Goal: Book appointment/travel/reservation

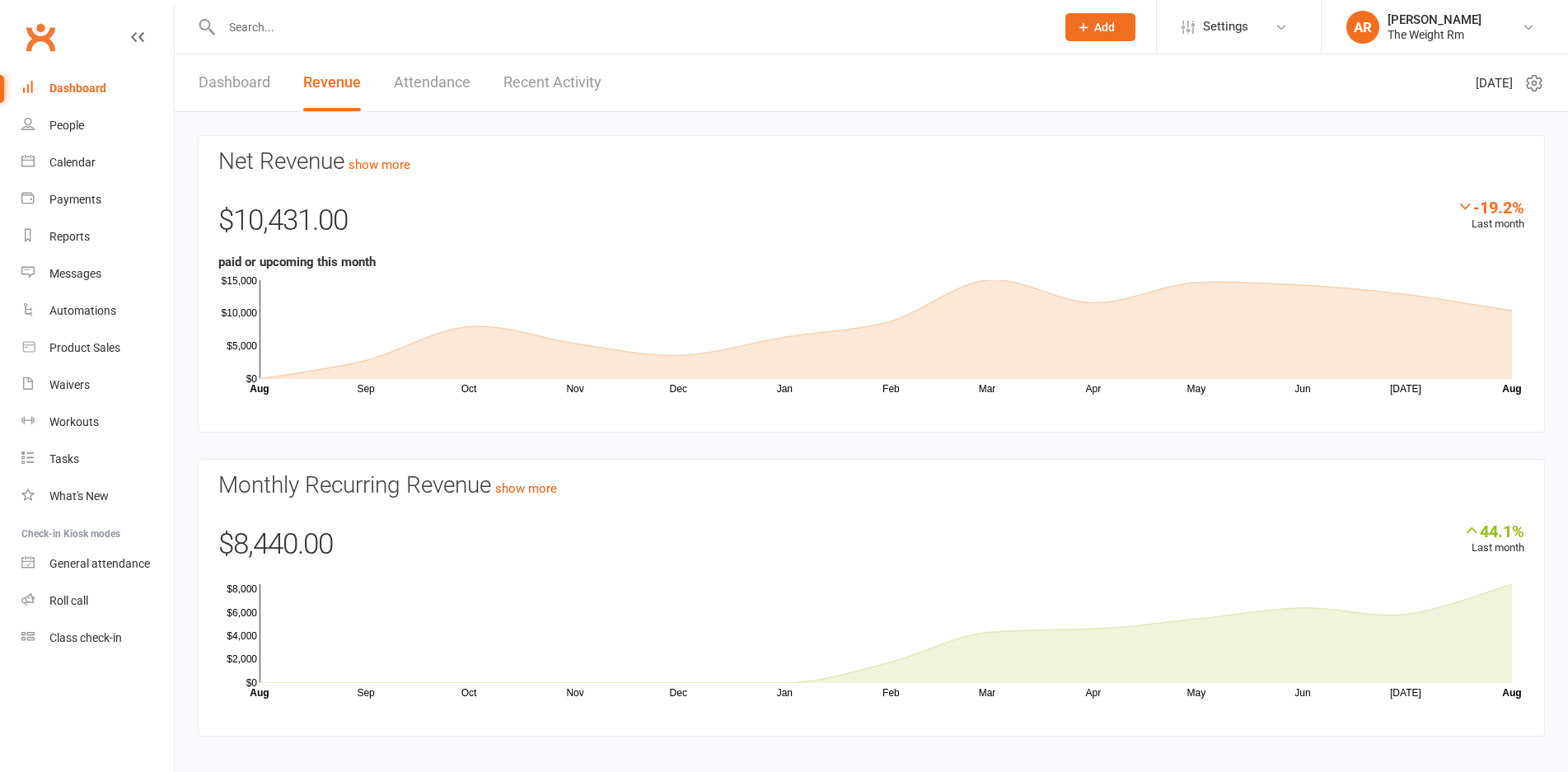
click at [531, 97] on link "Recent Activity" at bounding box center [552, 83] width 98 height 57
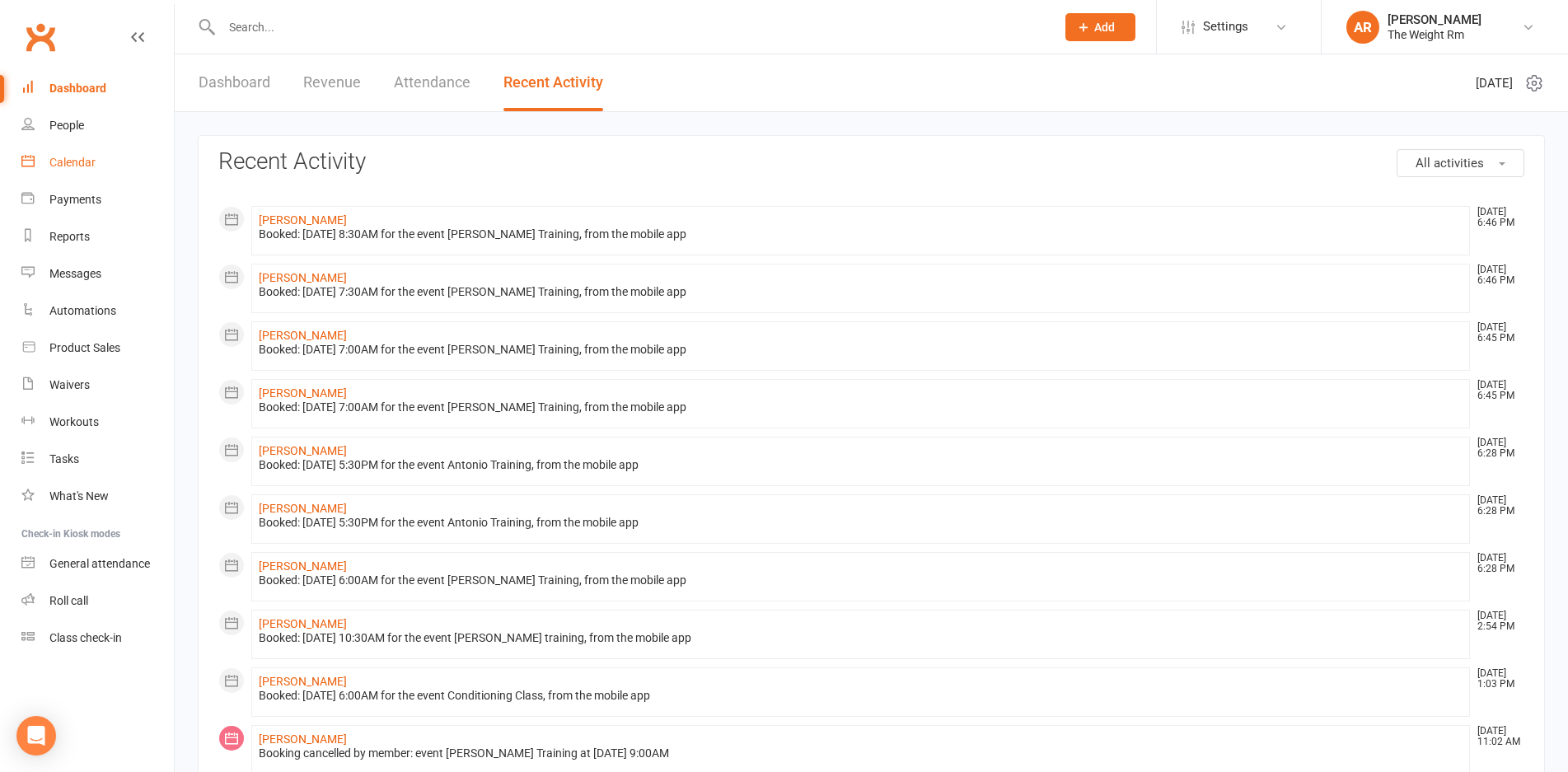
click at [106, 168] on link "Calendar" at bounding box center [97, 163] width 153 height 37
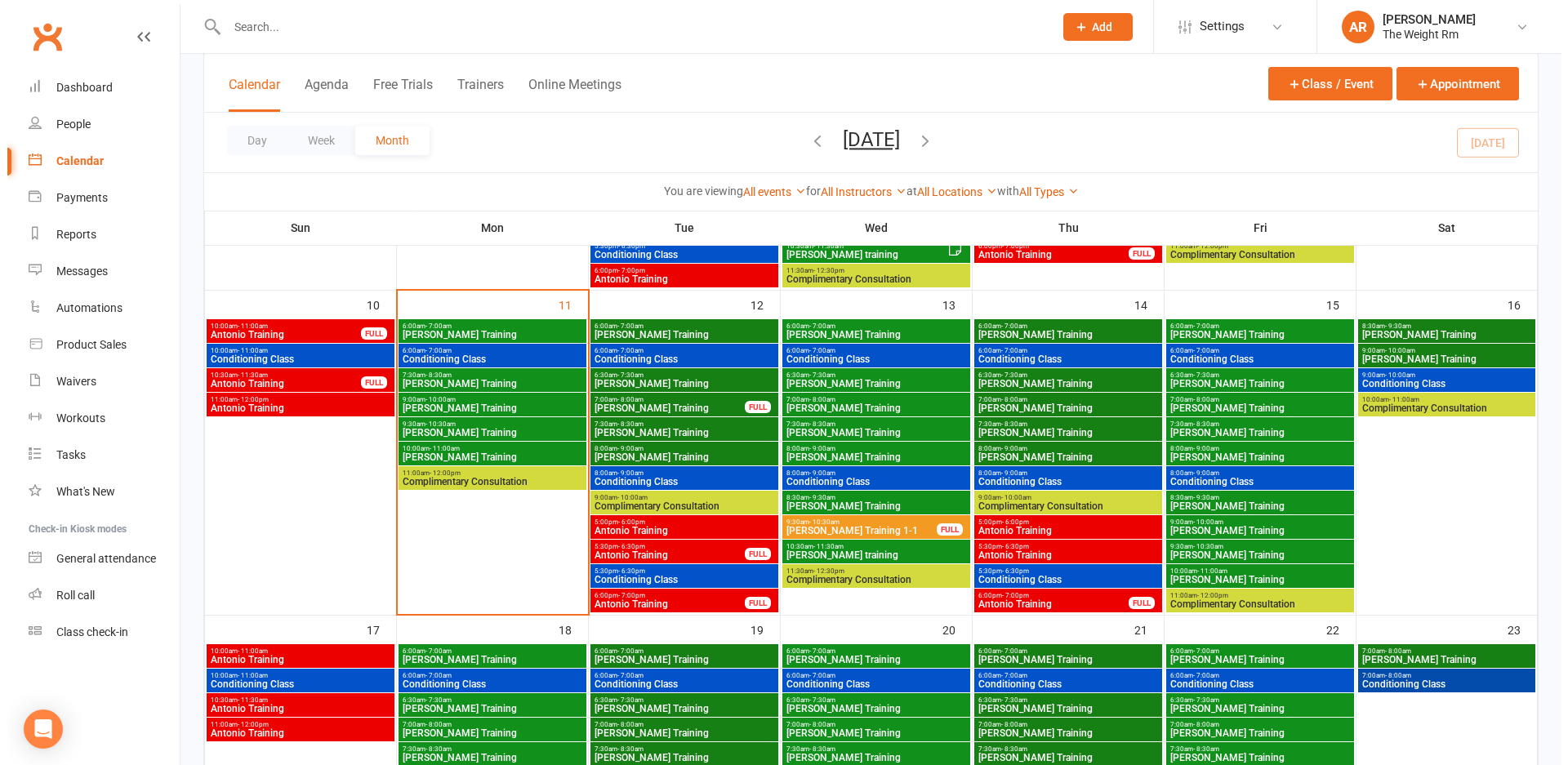
scroll to position [652, 0]
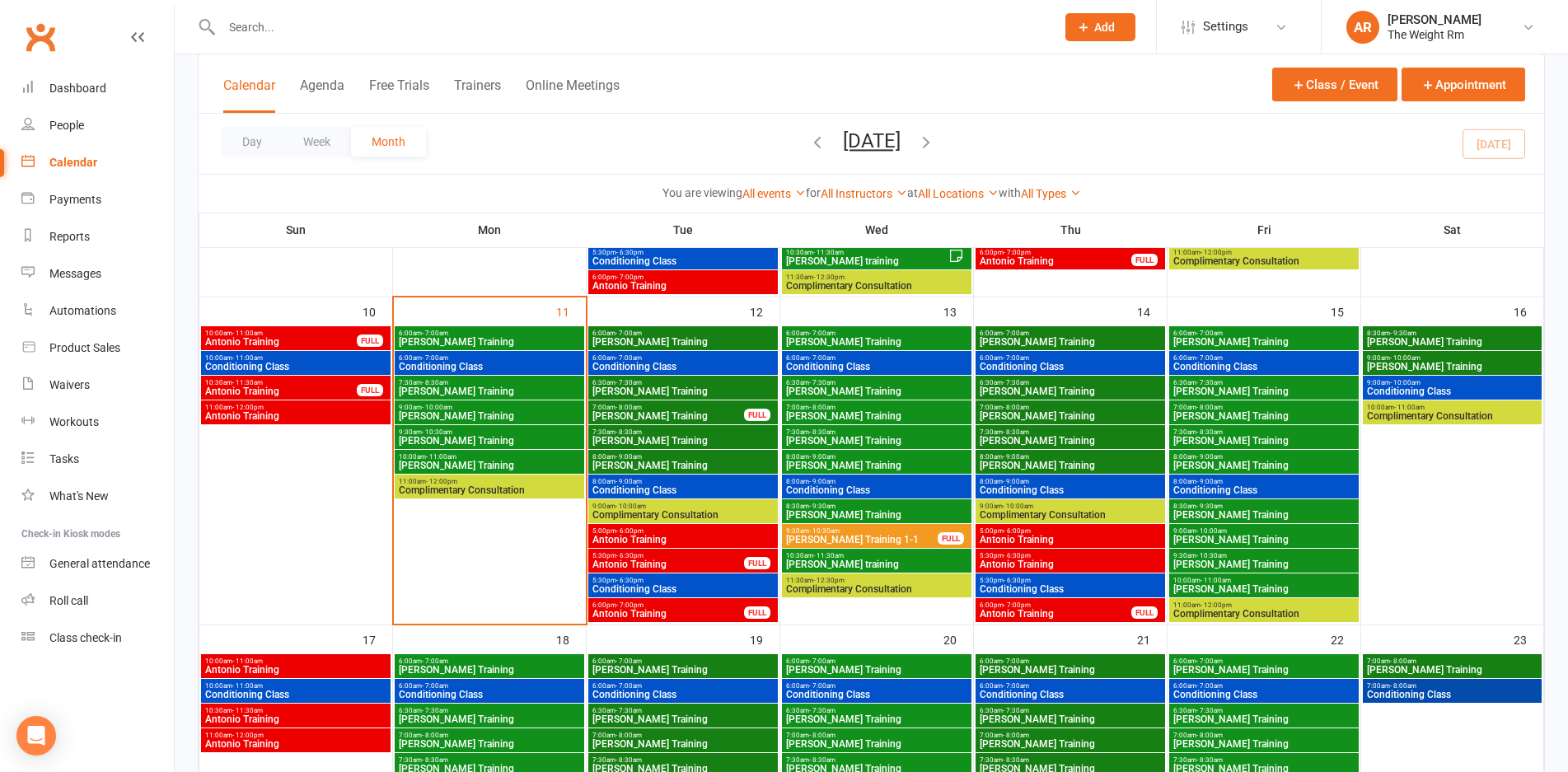
click at [700, 530] on span "5:00pm - 6:00pm" at bounding box center [683, 531] width 183 height 7
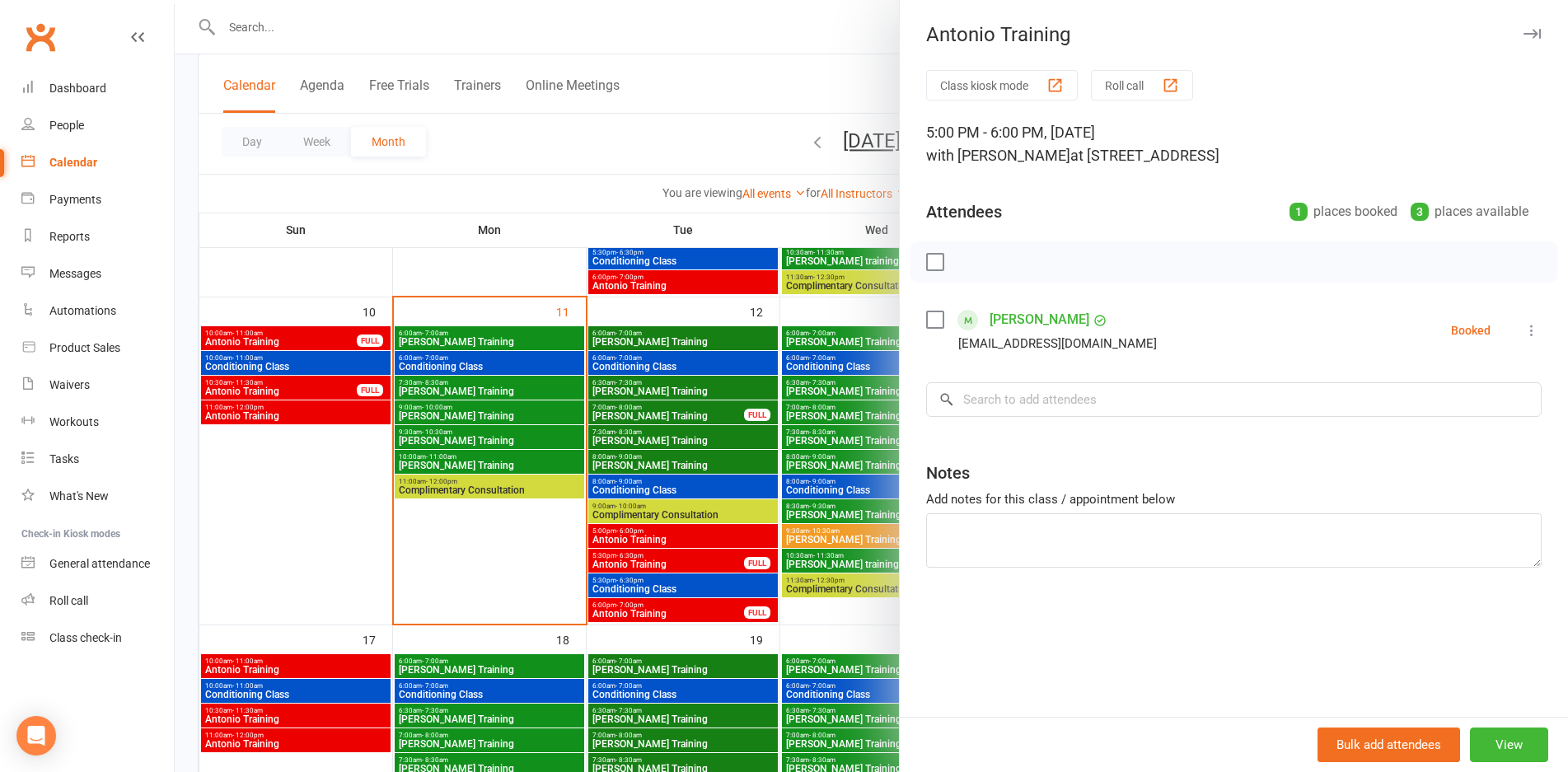
click at [700, 530] on div at bounding box center [871, 386] width 1393 height 772
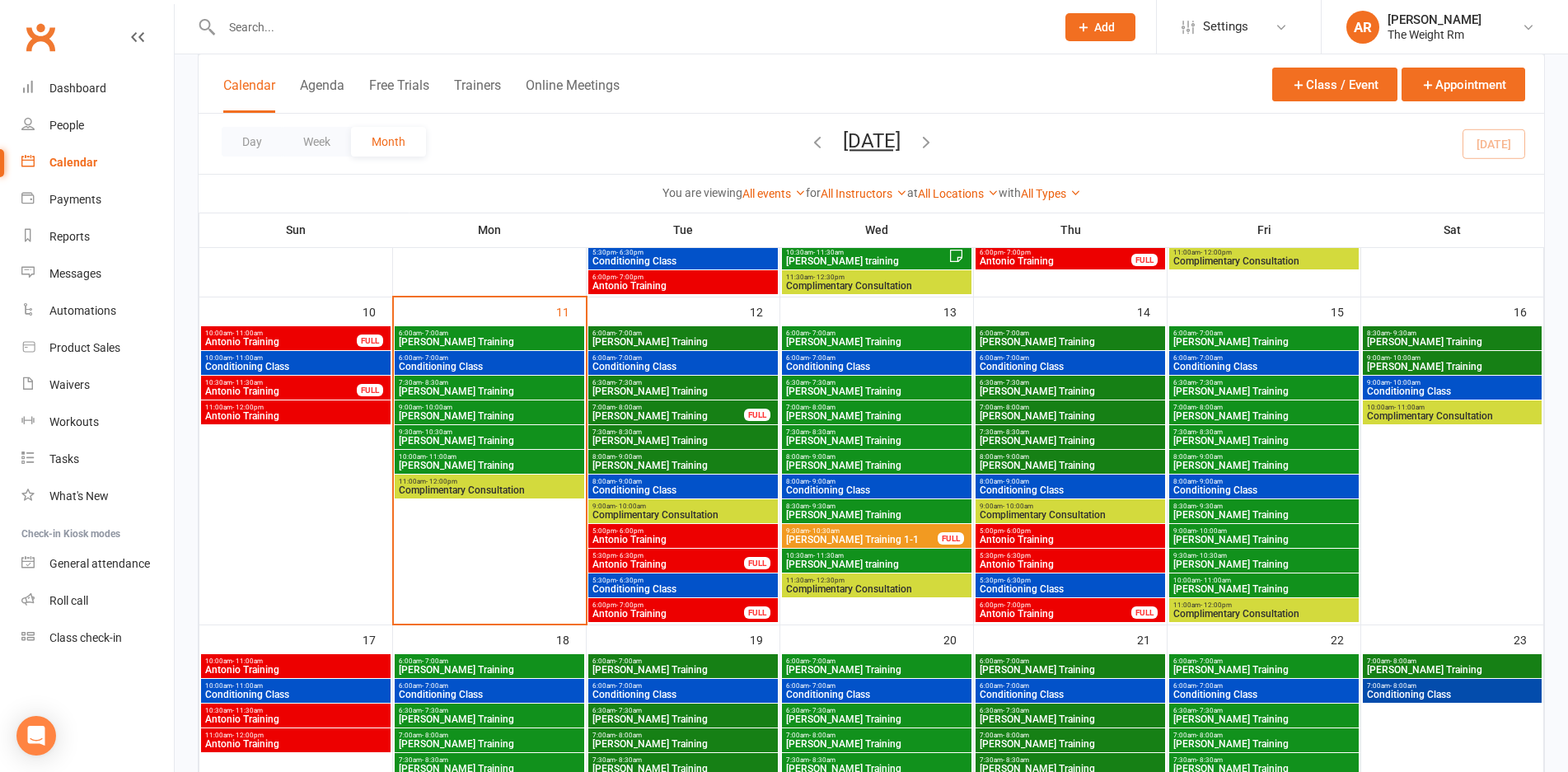
click at [1098, 532] on span "5:00pm - 6:00pm" at bounding box center [1070, 531] width 183 height 7
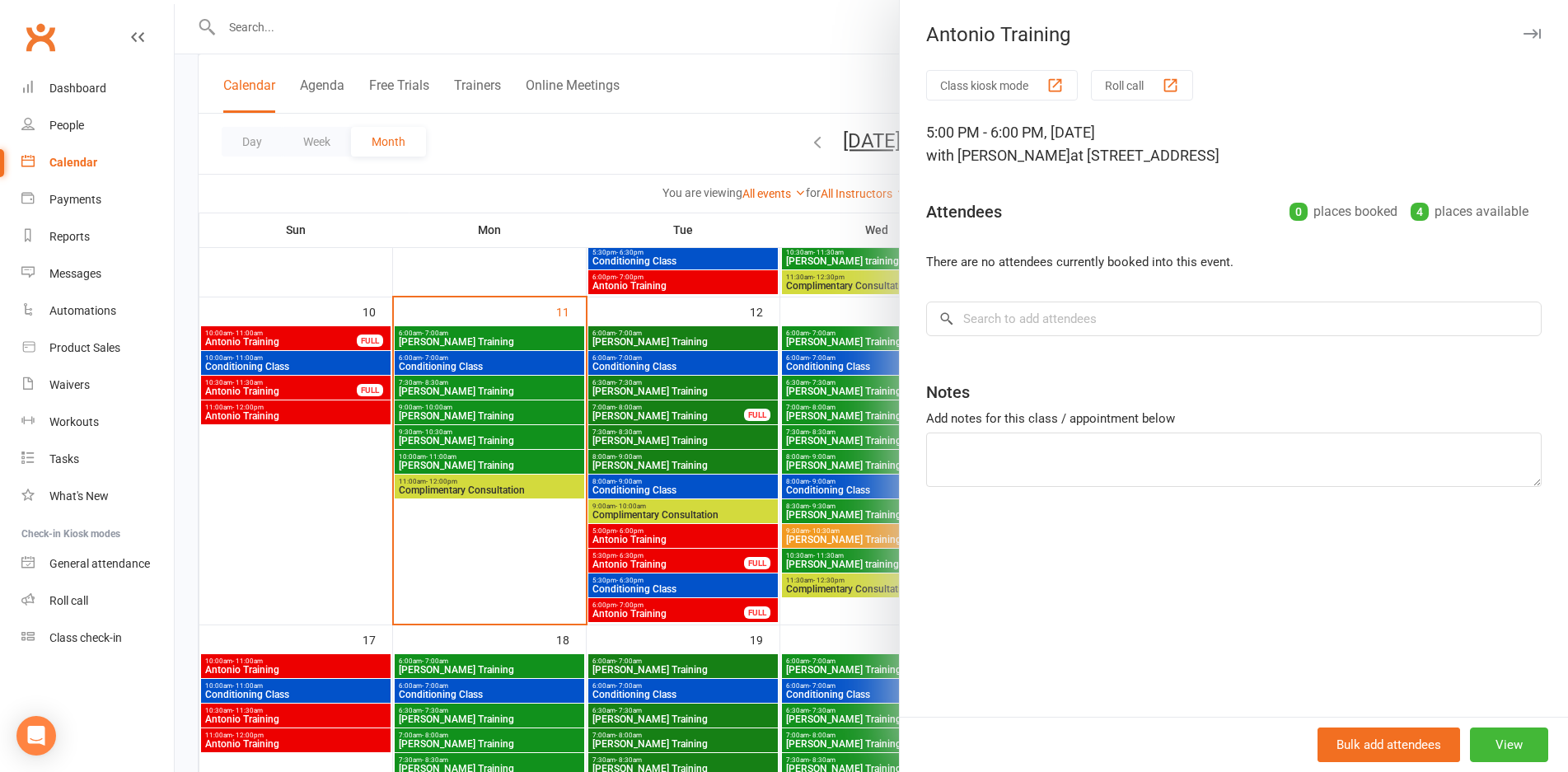
click at [820, 543] on div at bounding box center [871, 386] width 1393 height 772
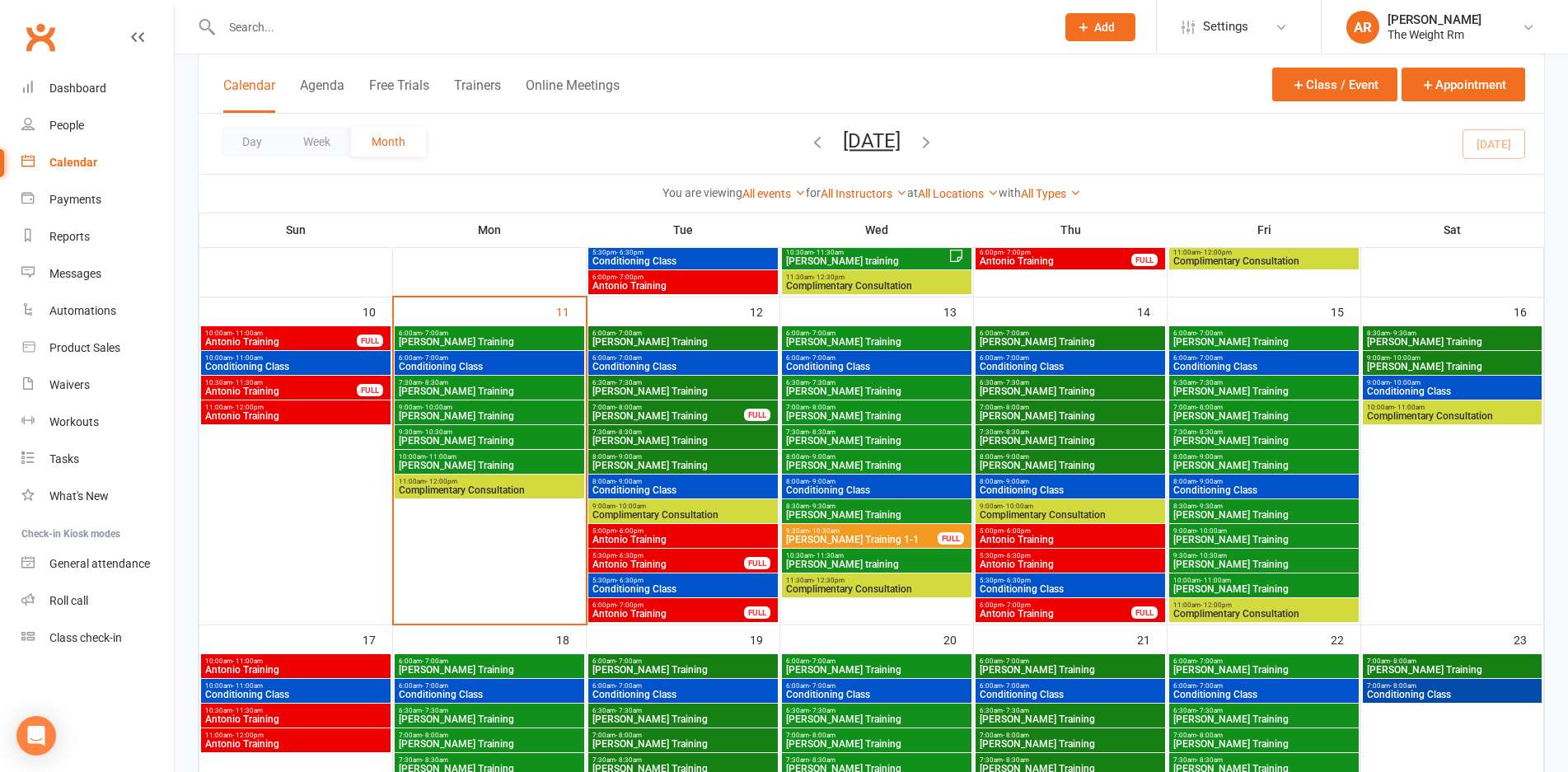
click at [1089, 560] on span "Antonio Training" at bounding box center [1070, 564] width 183 height 10
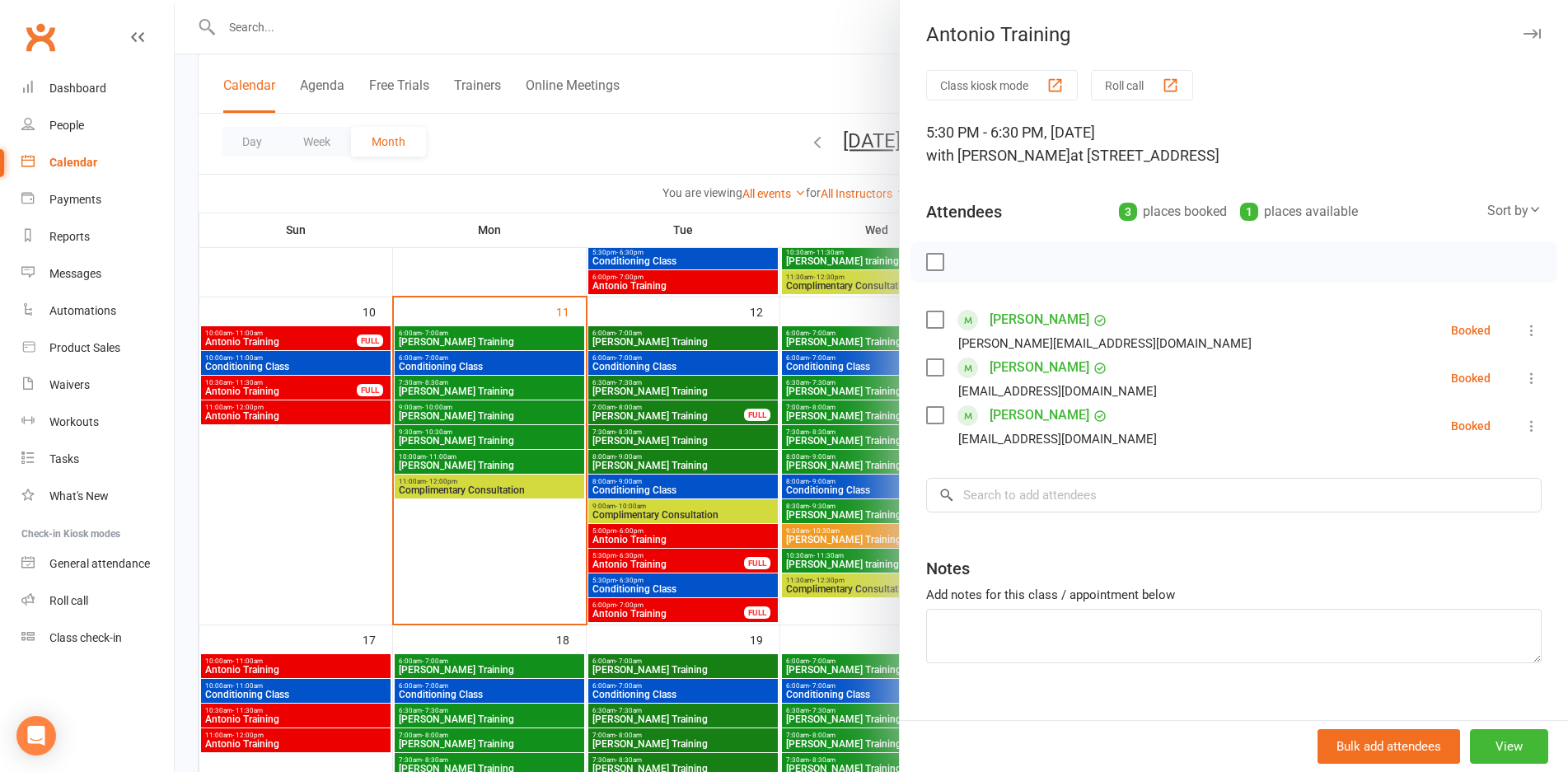
click at [698, 482] on div at bounding box center [871, 386] width 1393 height 772
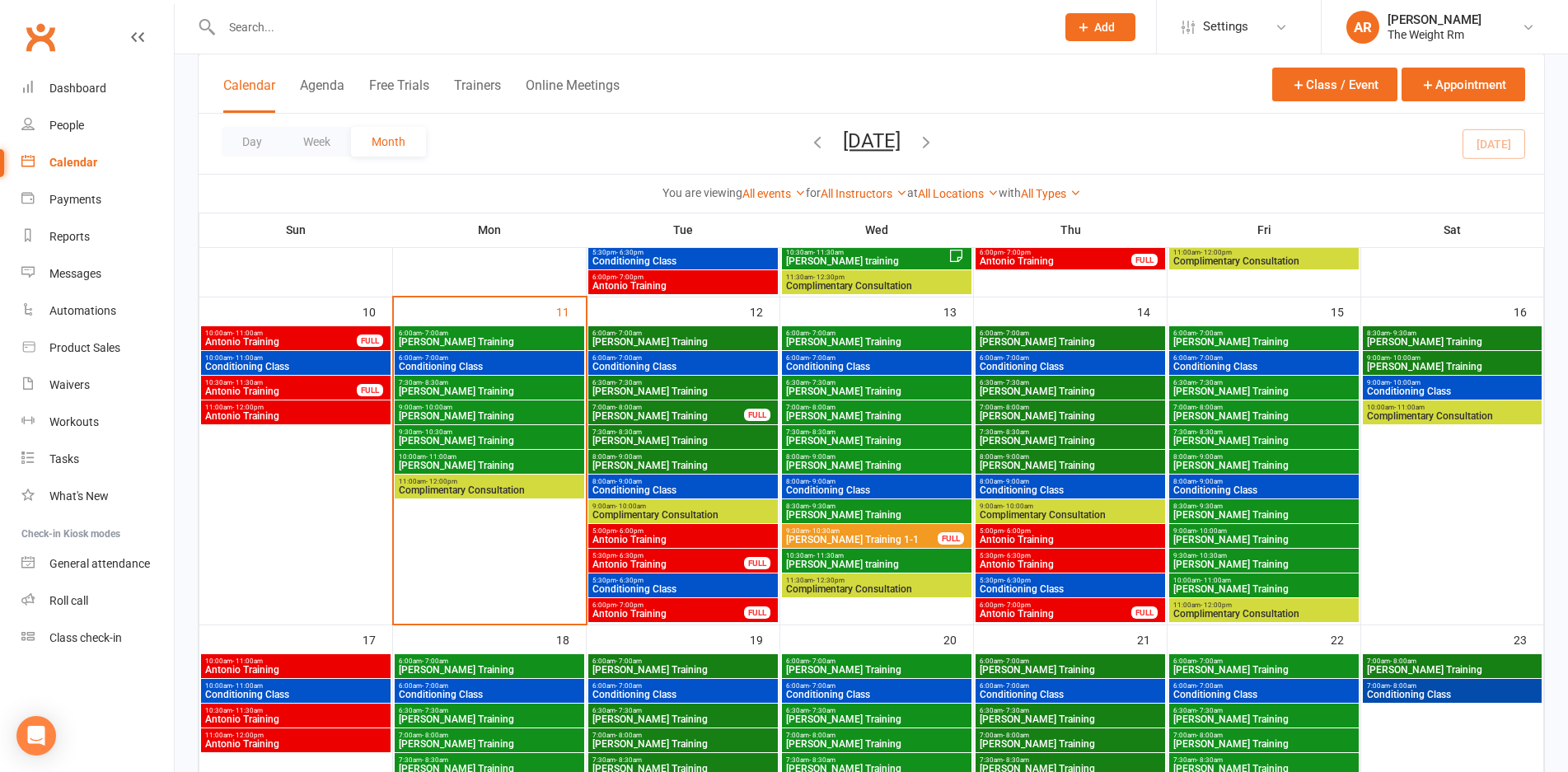
click at [1008, 539] on span "Antonio Training" at bounding box center [1070, 539] width 183 height 10
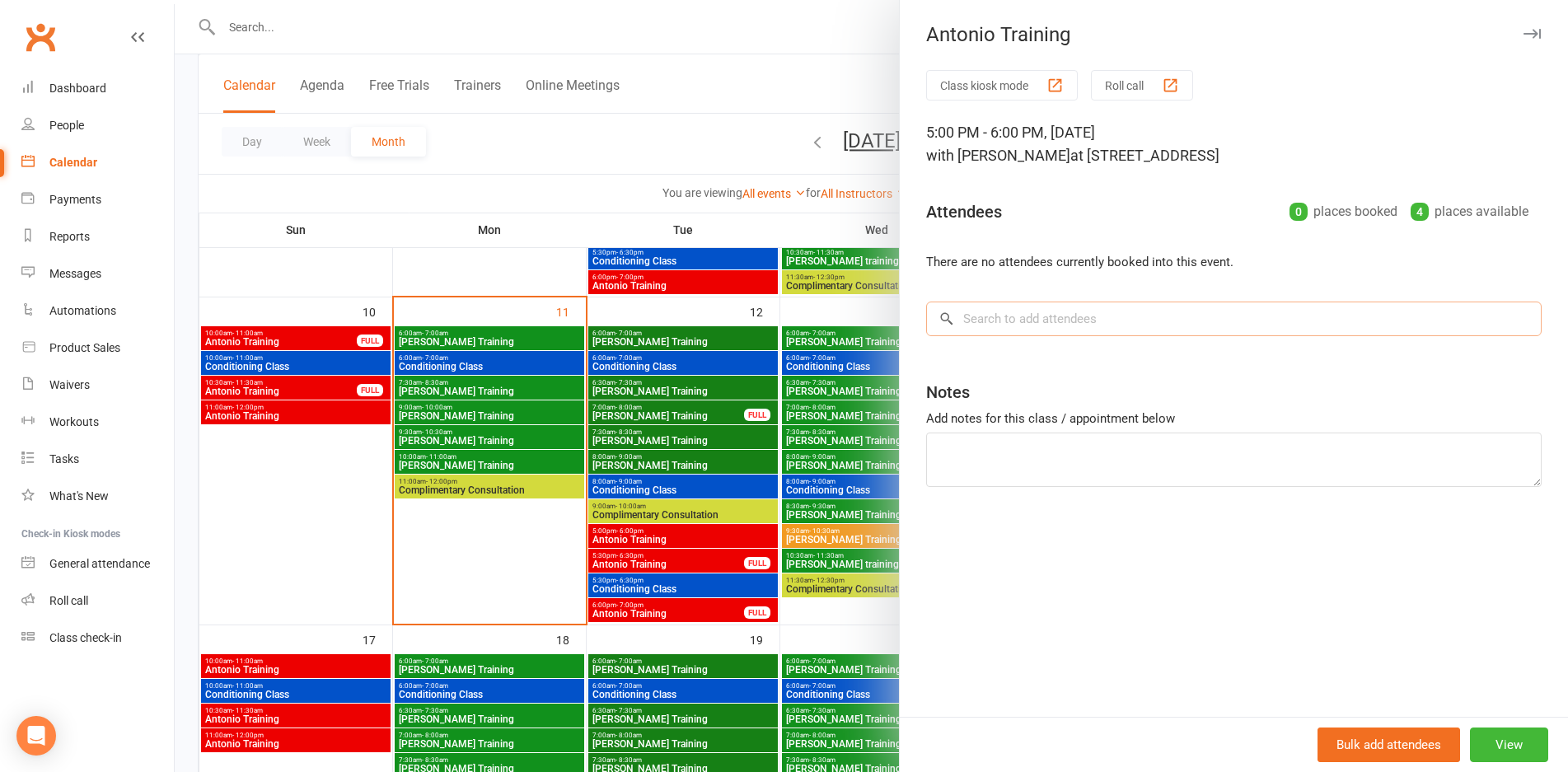
click at [1026, 324] on input "search" at bounding box center [1234, 319] width 616 height 35
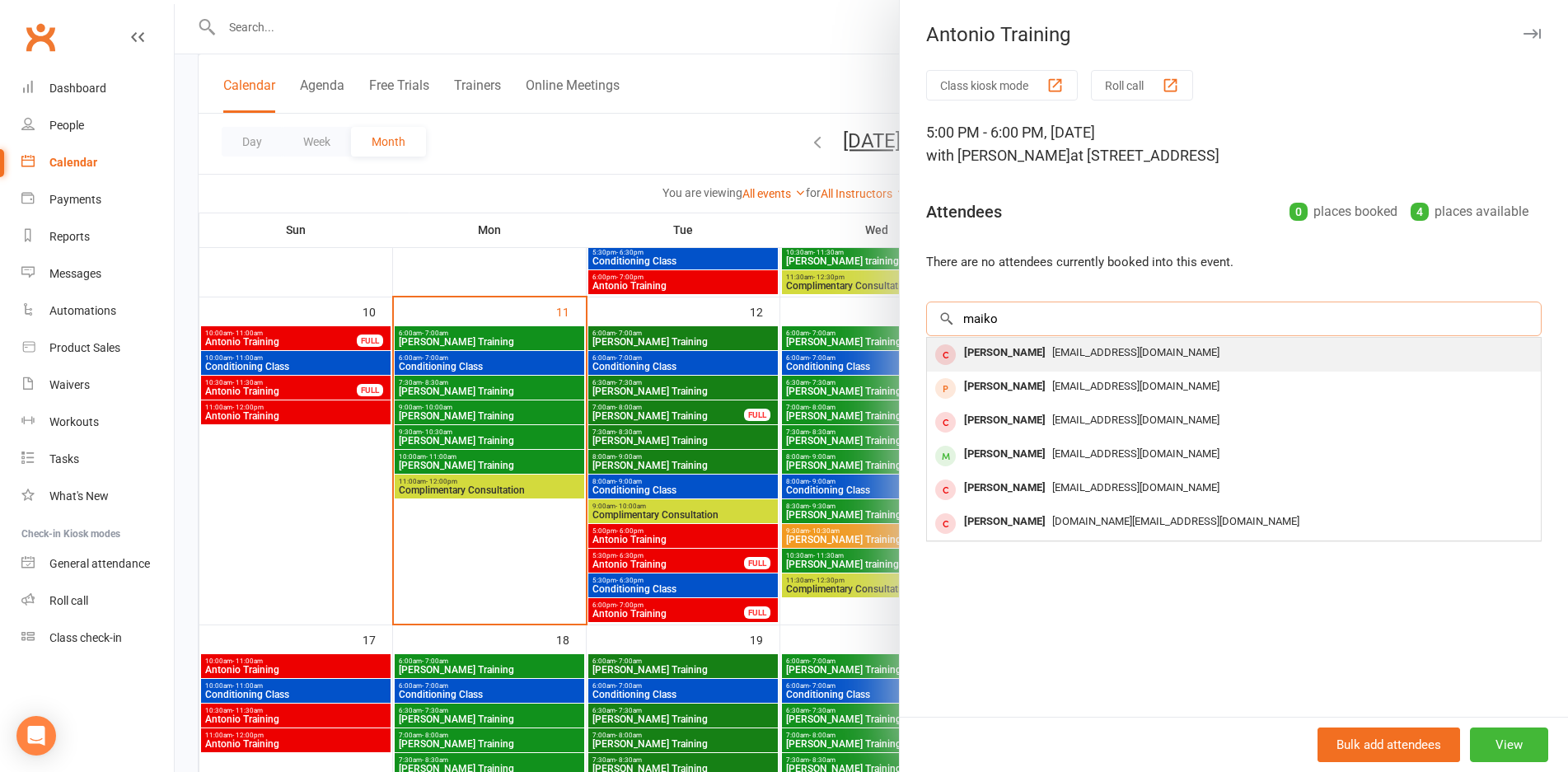
type input "maiko"
click at [1009, 345] on div "[PERSON_NAME]" at bounding box center [1005, 353] width 95 height 24
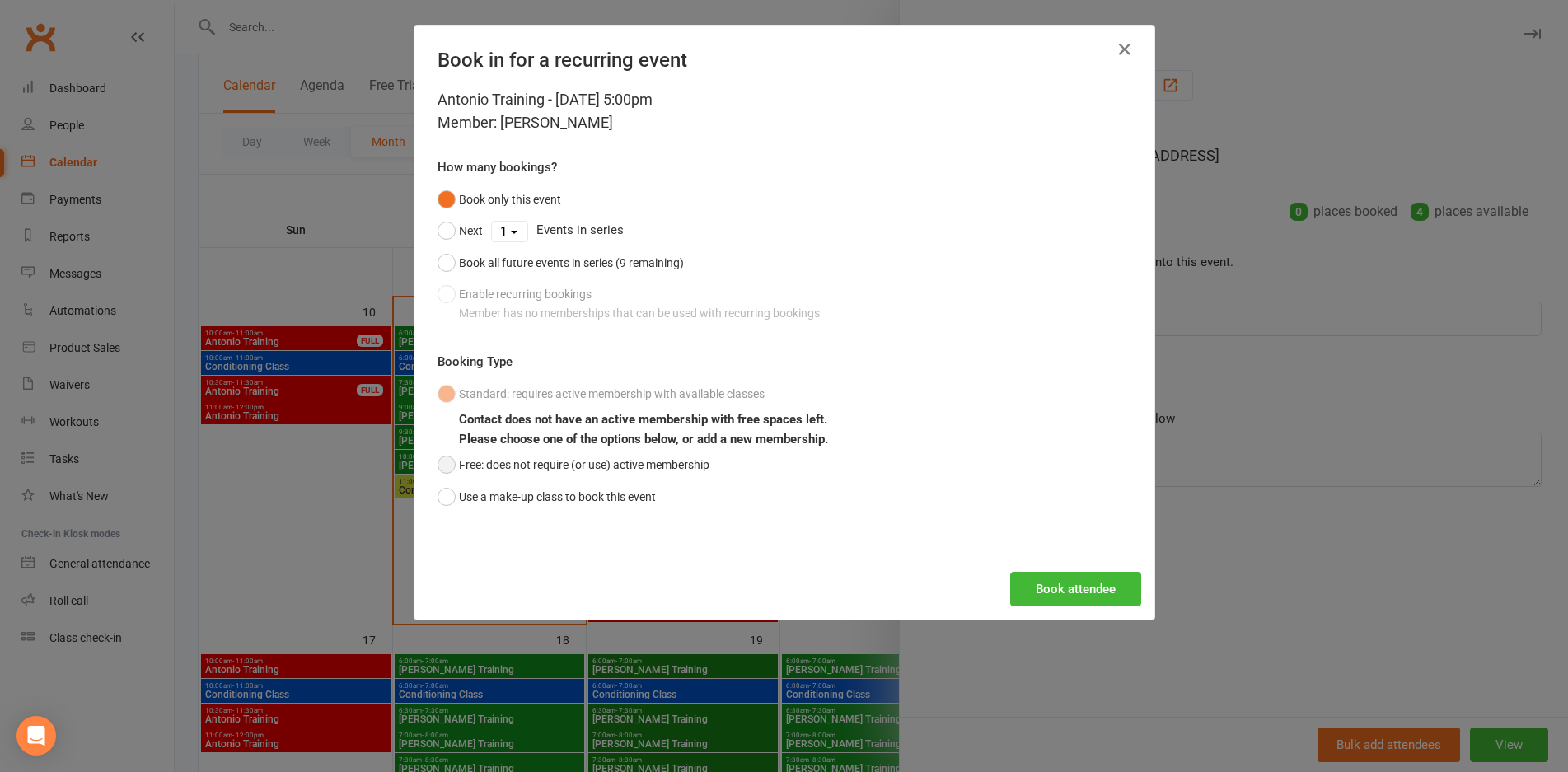
click at [442, 471] on button "Free: does not require (or use) active membership" at bounding box center [574, 465] width 272 height 31
click at [443, 504] on button "Use a make-up class to book this event" at bounding box center [547, 497] width 219 height 31
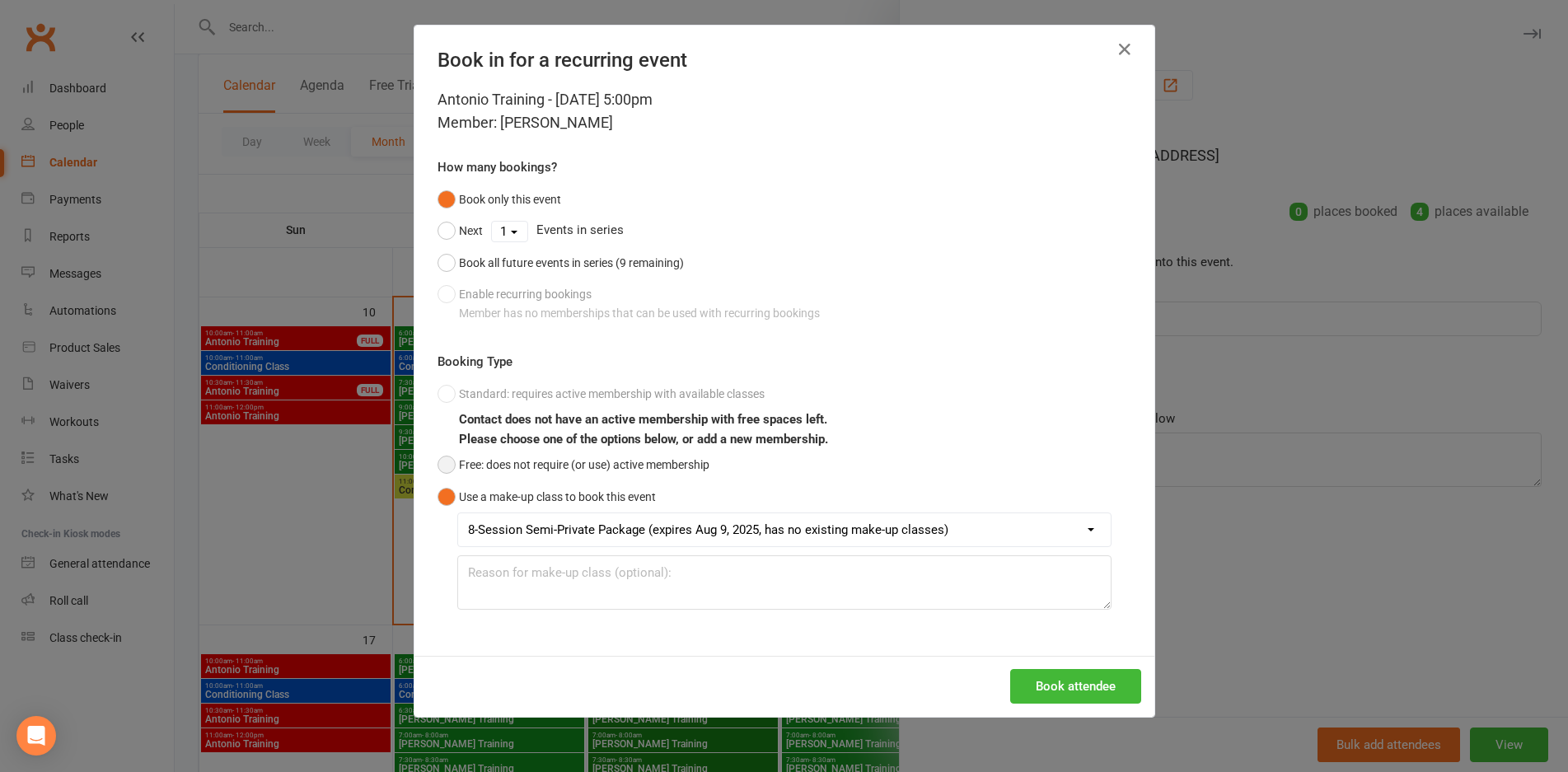
click at [444, 472] on button "Free: does not require (or use) active membership" at bounding box center [574, 465] width 272 height 31
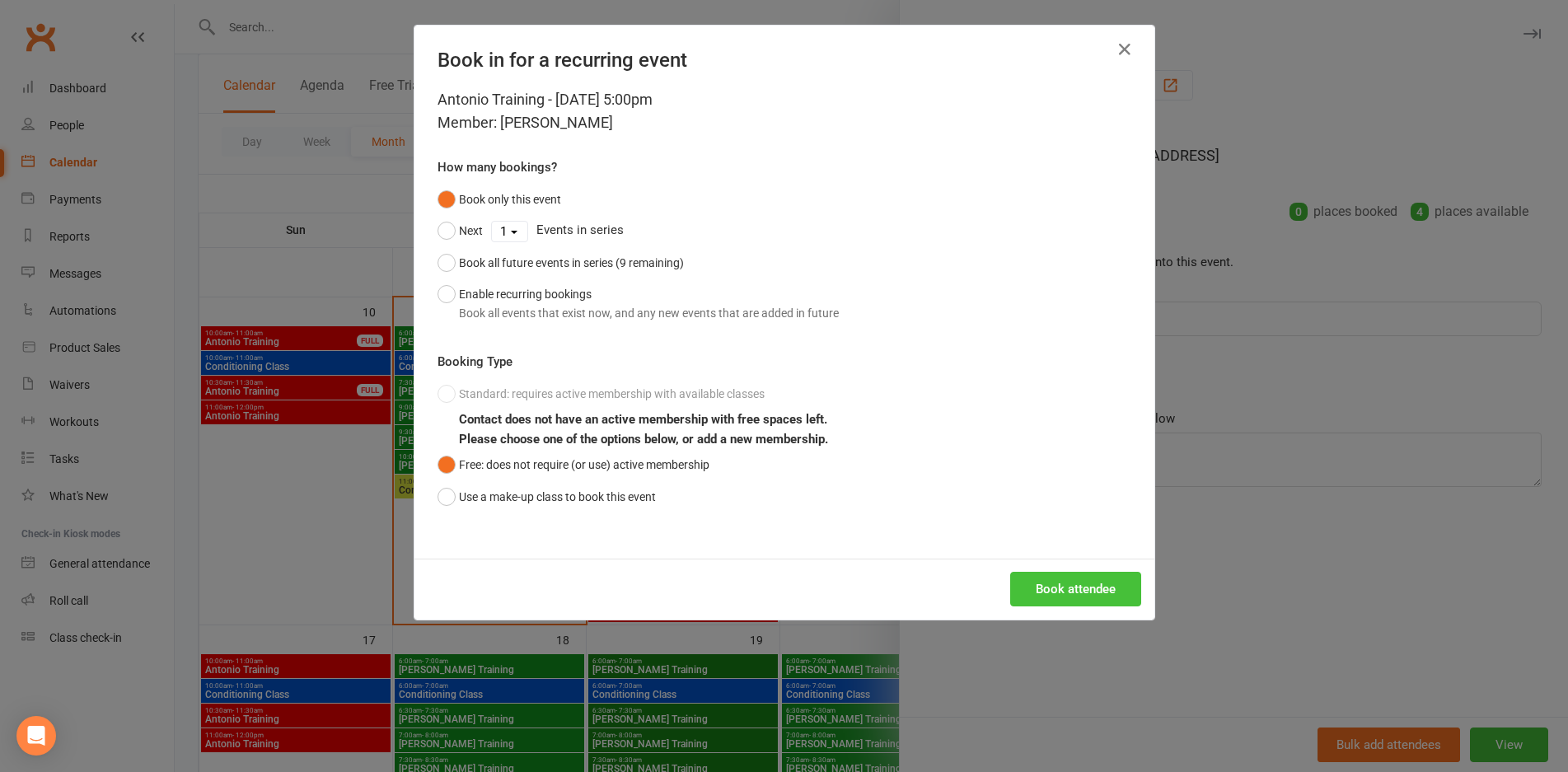
click at [1056, 575] on button "Book attendee" at bounding box center [1075, 589] width 131 height 35
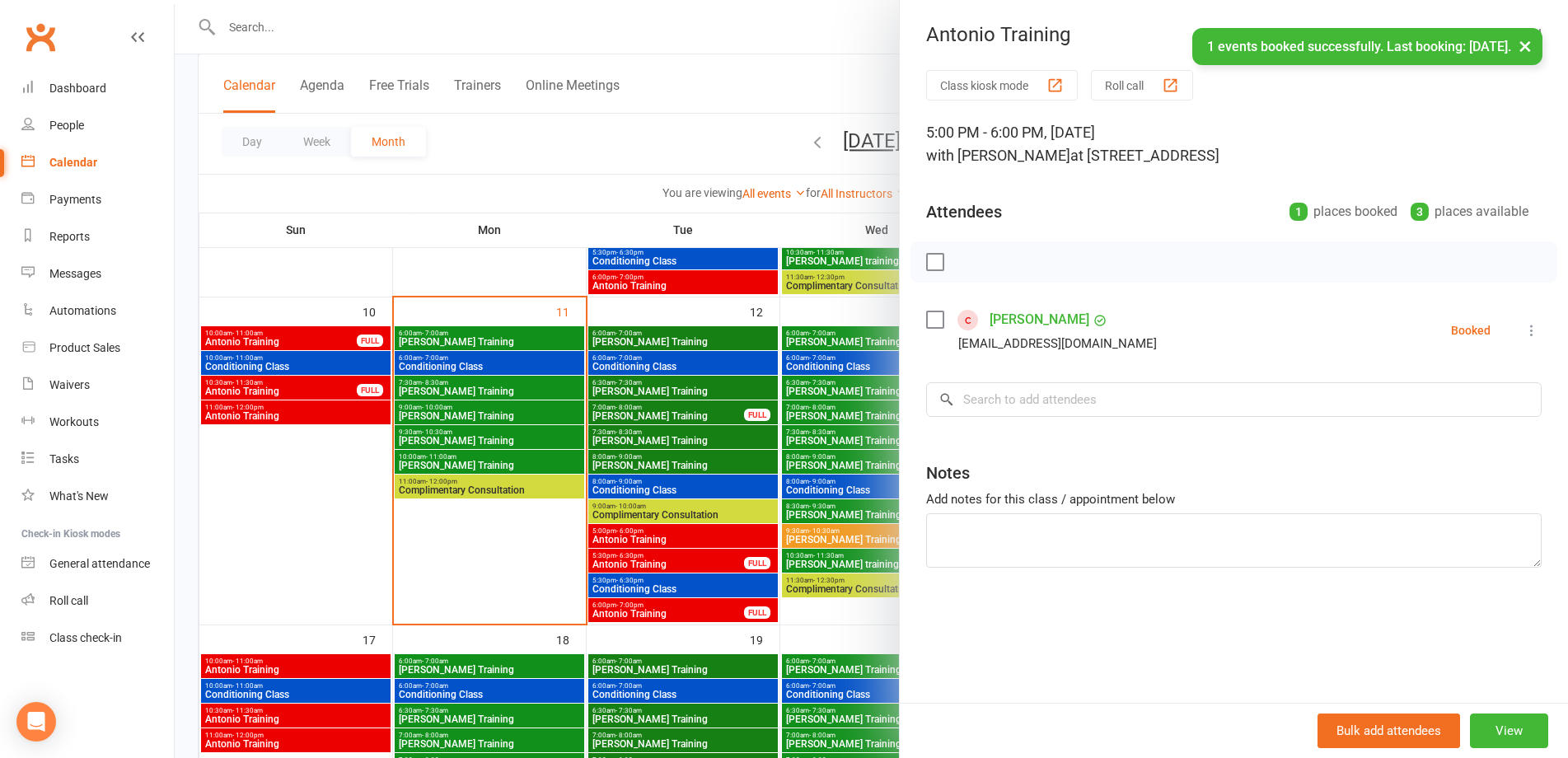
click at [713, 512] on div at bounding box center [871, 379] width 1393 height 758
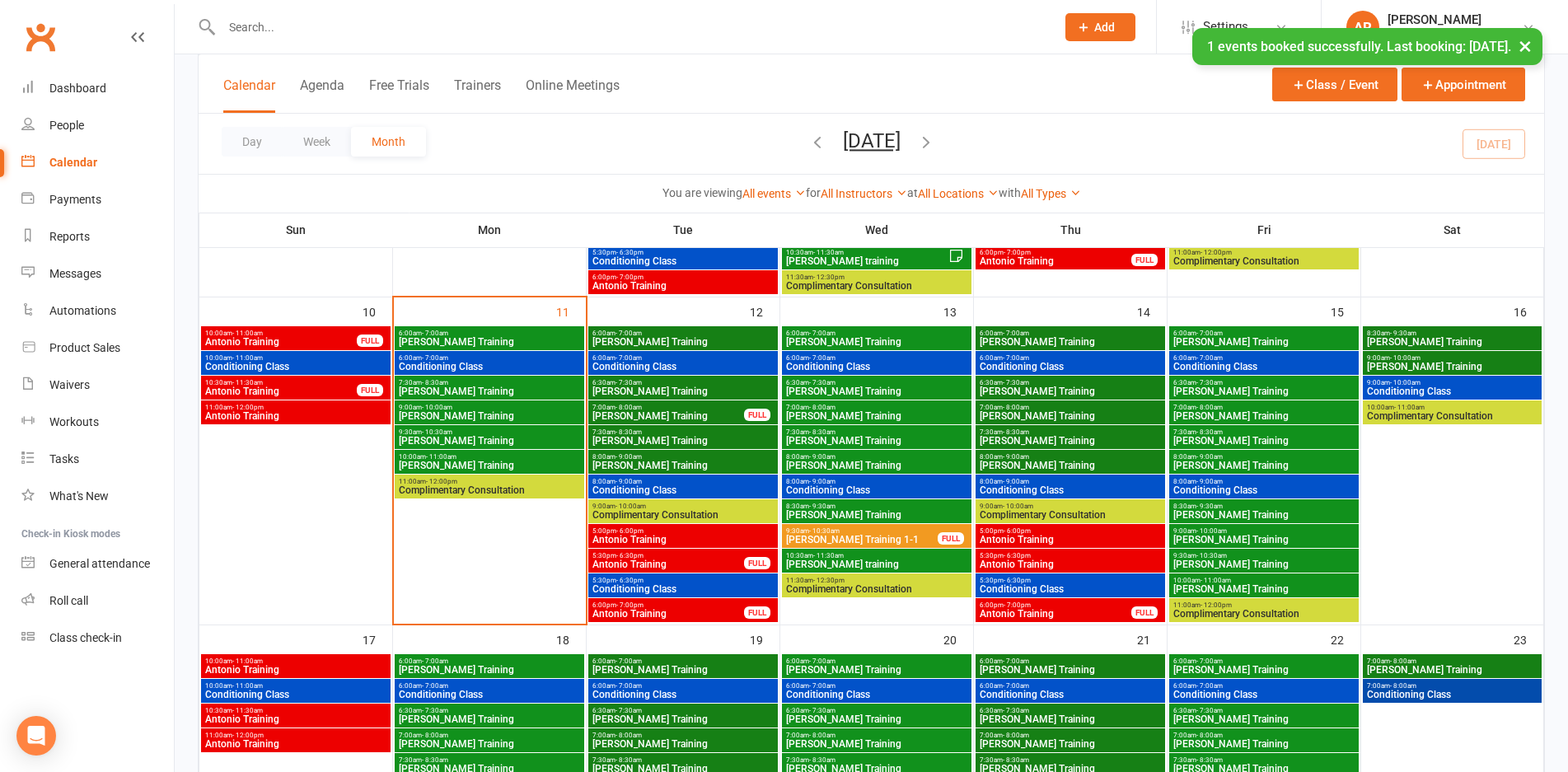
click at [654, 579] on span "5:30pm - 6:30pm" at bounding box center [683, 581] width 183 height 7
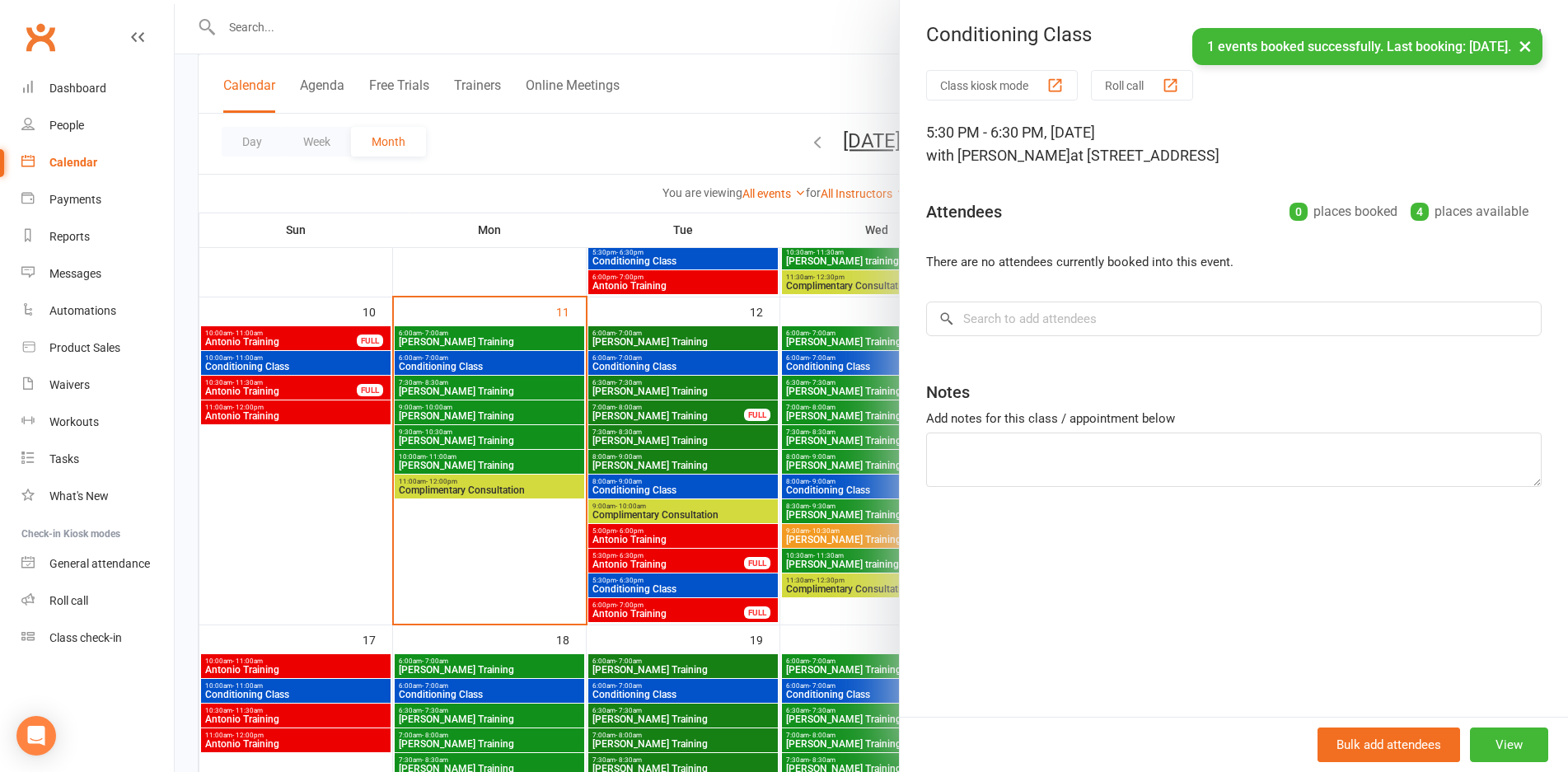
click at [654, 579] on div at bounding box center [871, 386] width 1393 height 772
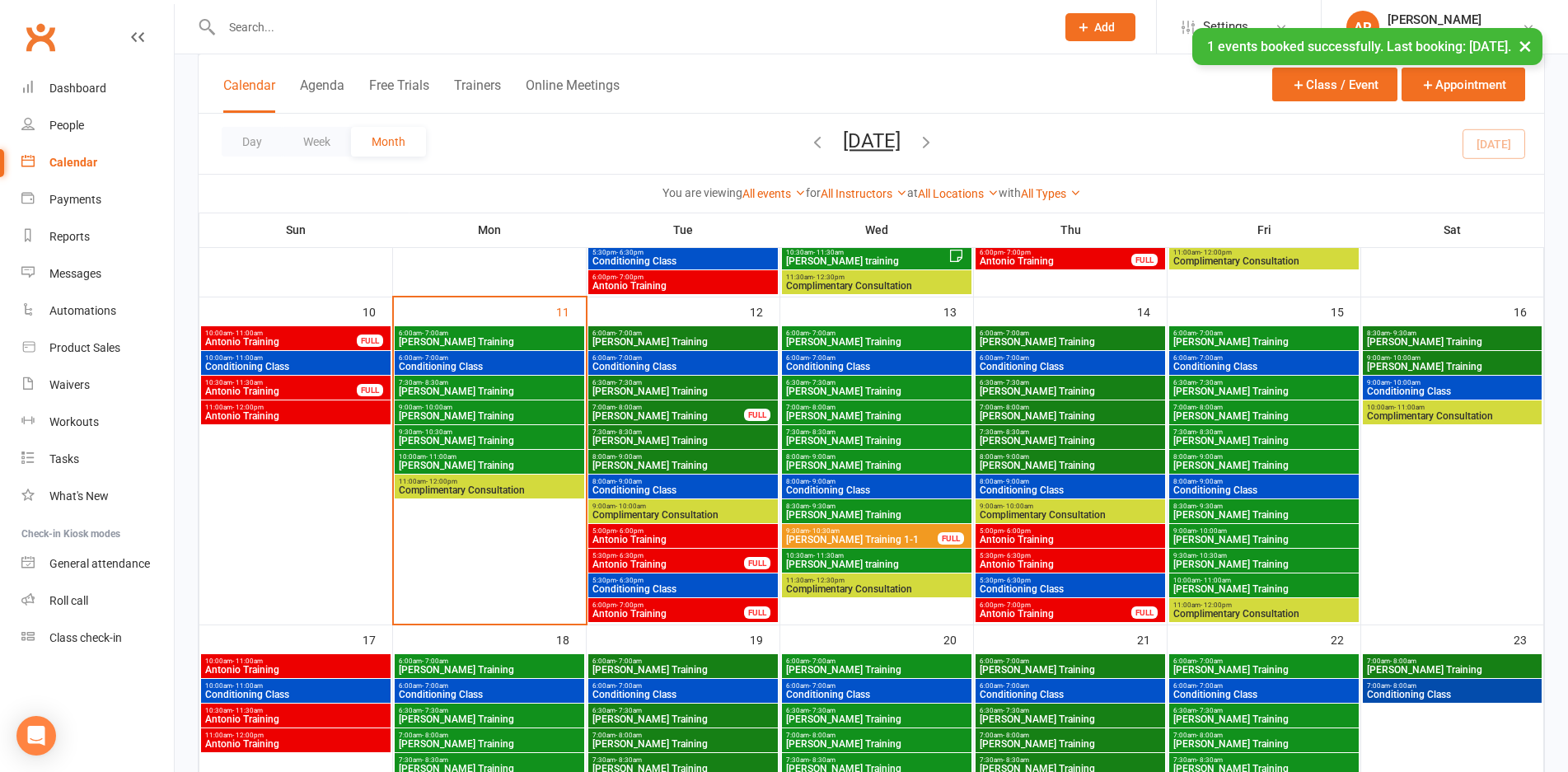
click at [700, 338] on span "[PERSON_NAME] Training" at bounding box center [683, 342] width 183 height 10
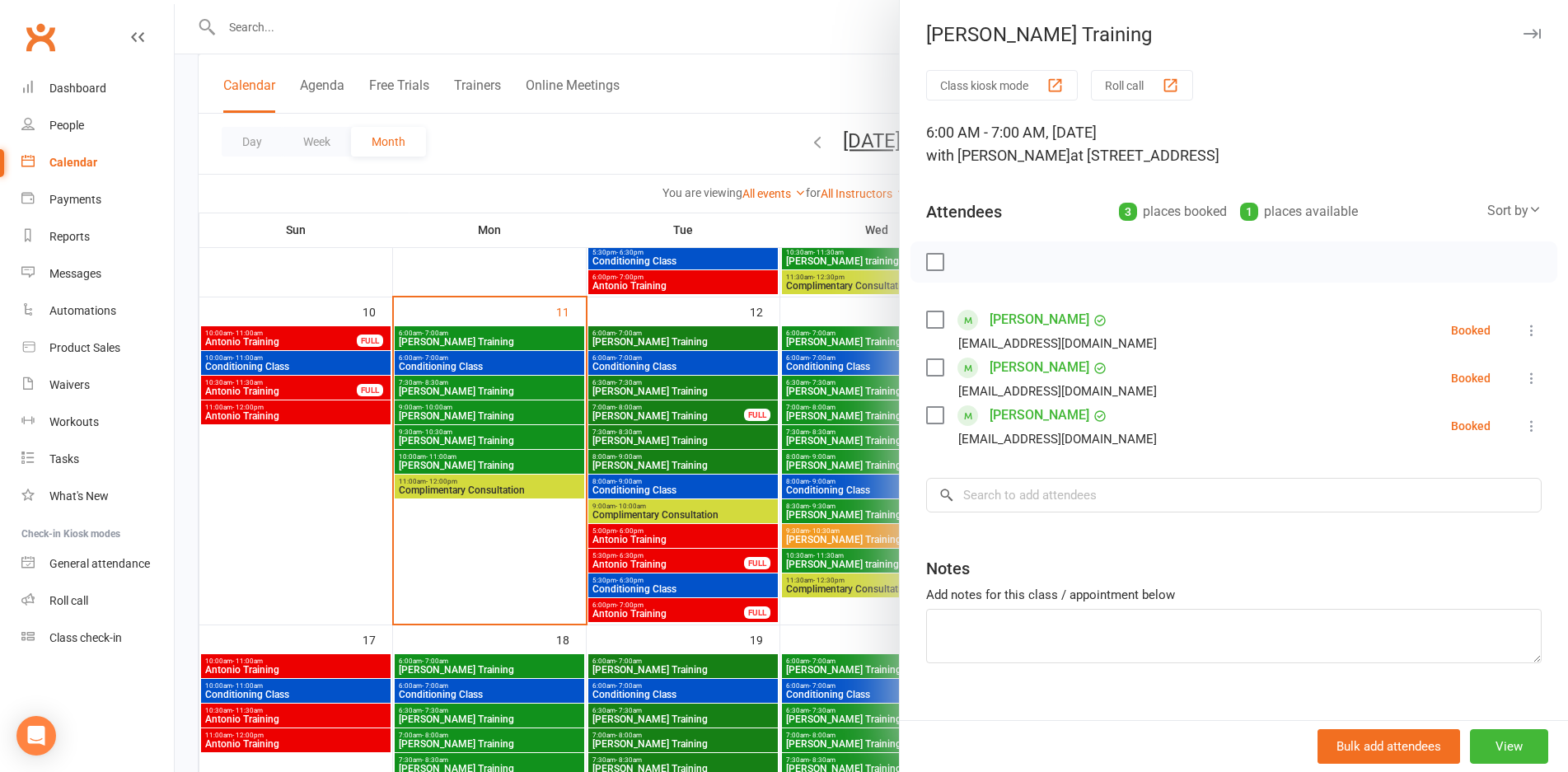
click at [700, 338] on div at bounding box center [871, 386] width 1393 height 772
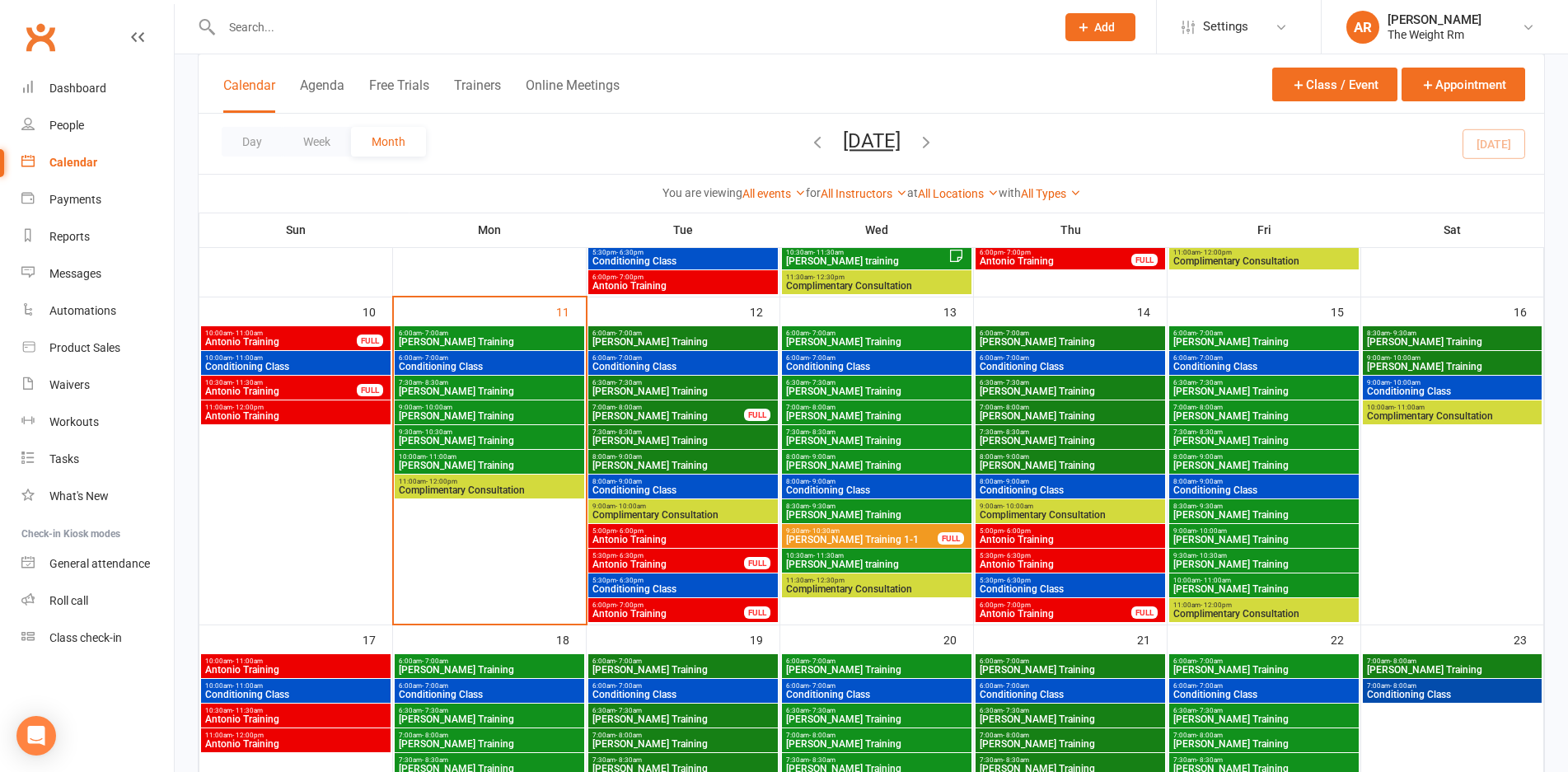
click at [700, 362] on span "Conditioning Class" at bounding box center [683, 367] width 183 height 10
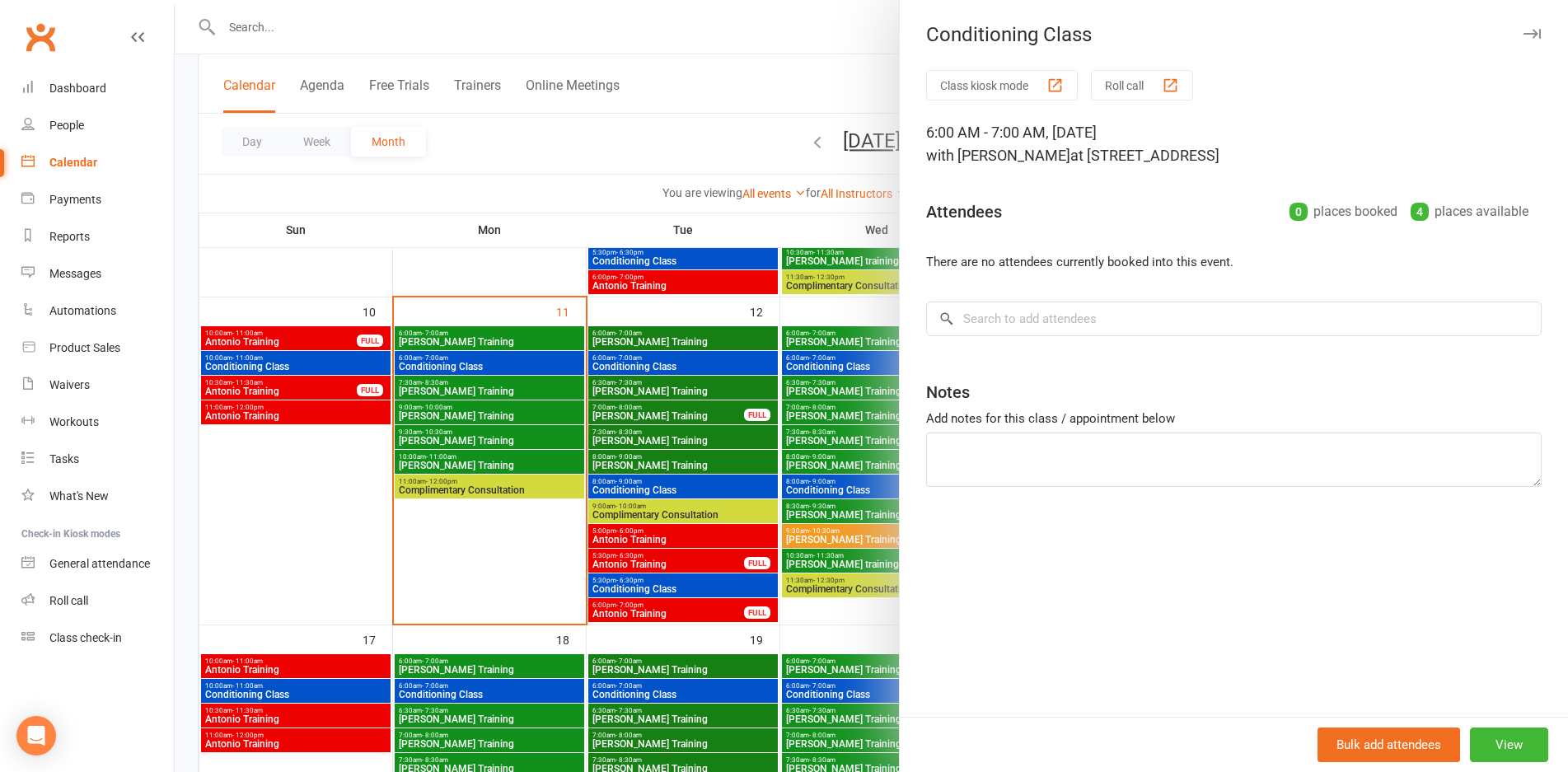
click at [700, 361] on div at bounding box center [871, 386] width 1393 height 772
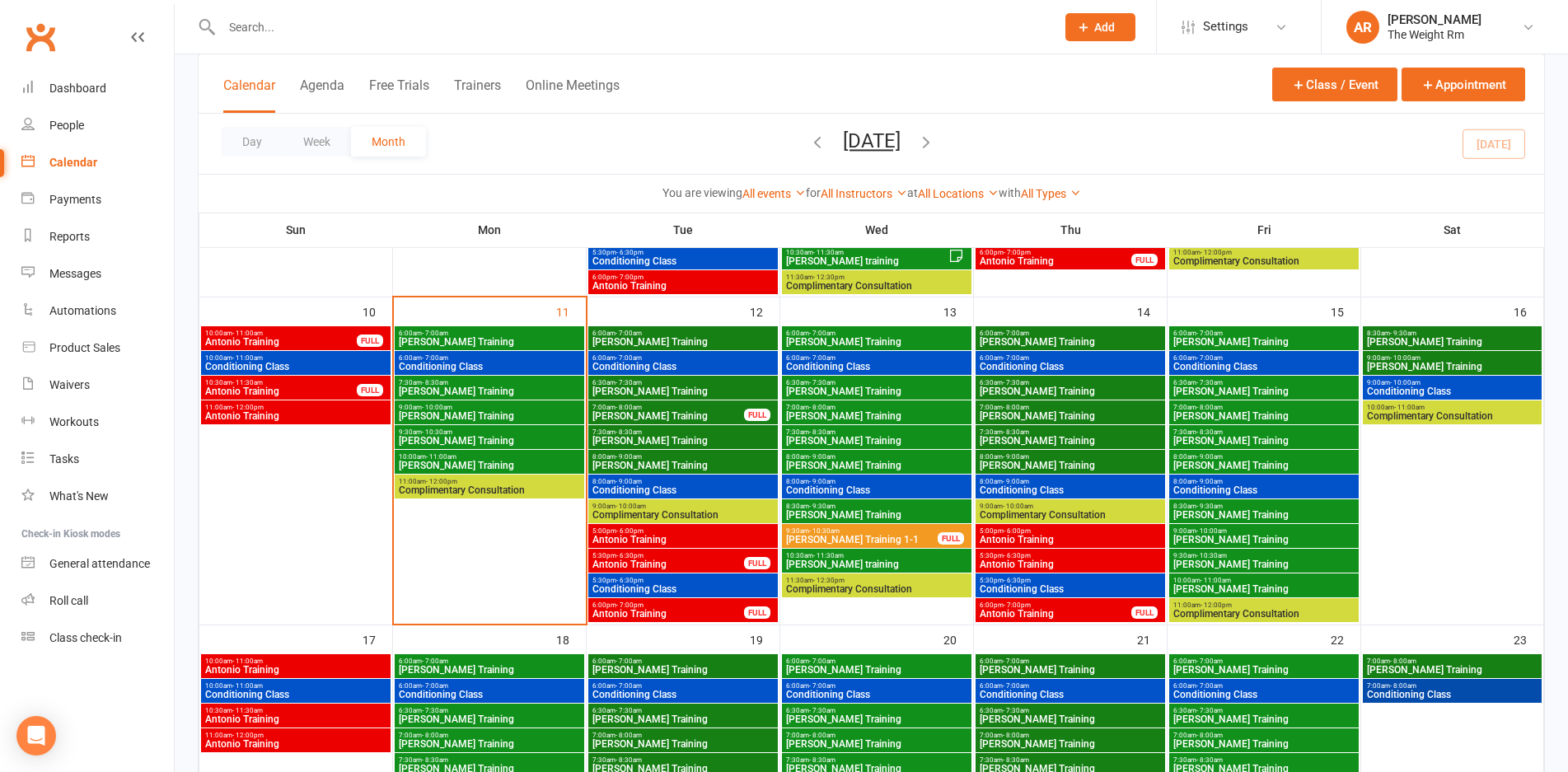
click at [699, 381] on span "6:30am - 7:30am" at bounding box center [683, 382] width 183 height 7
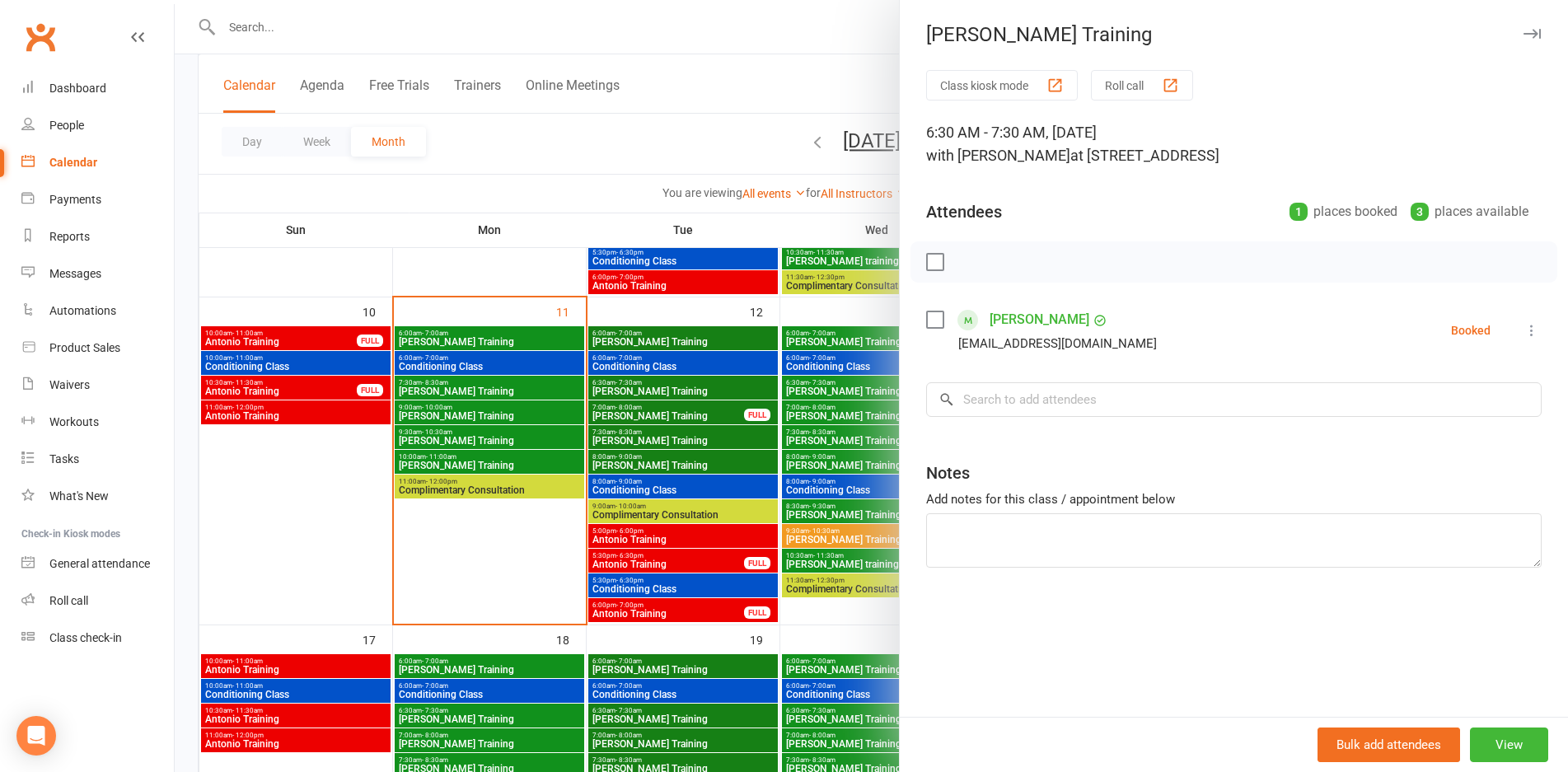
click at [699, 381] on div at bounding box center [871, 386] width 1393 height 772
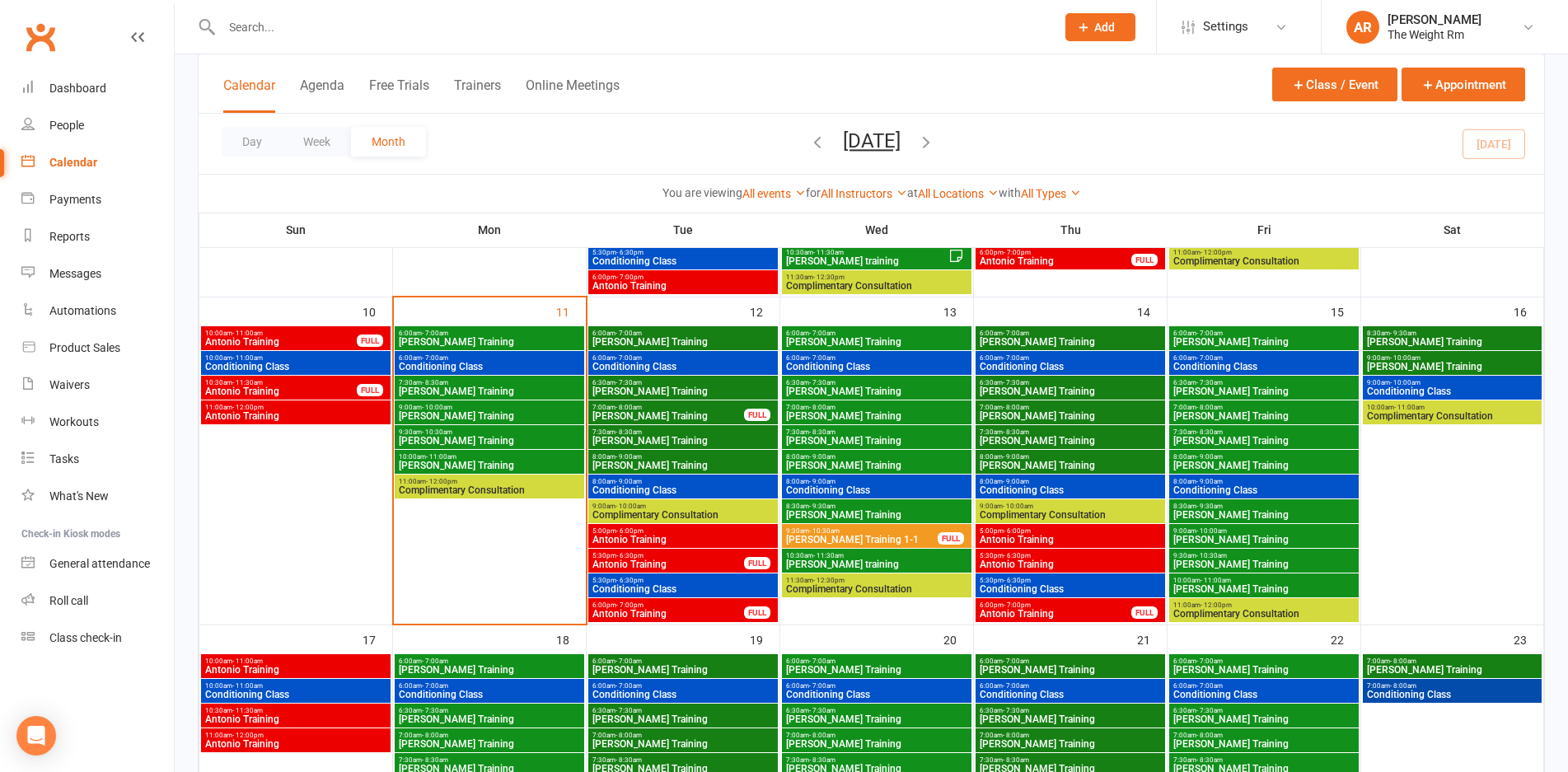
click at [698, 414] on span "[PERSON_NAME] Training" at bounding box center [668, 415] width 153 height 10
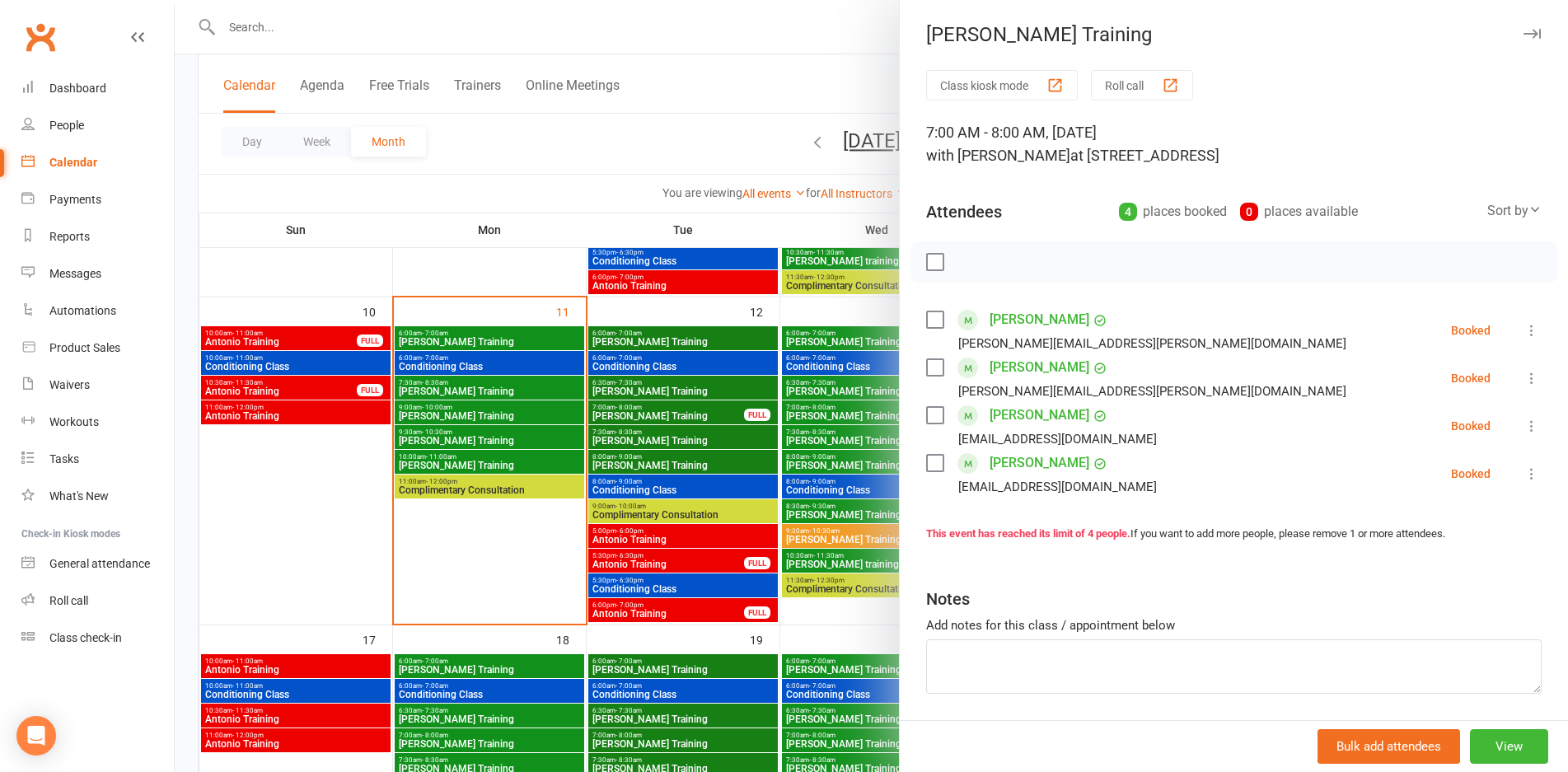
click at [698, 414] on div at bounding box center [871, 386] width 1393 height 772
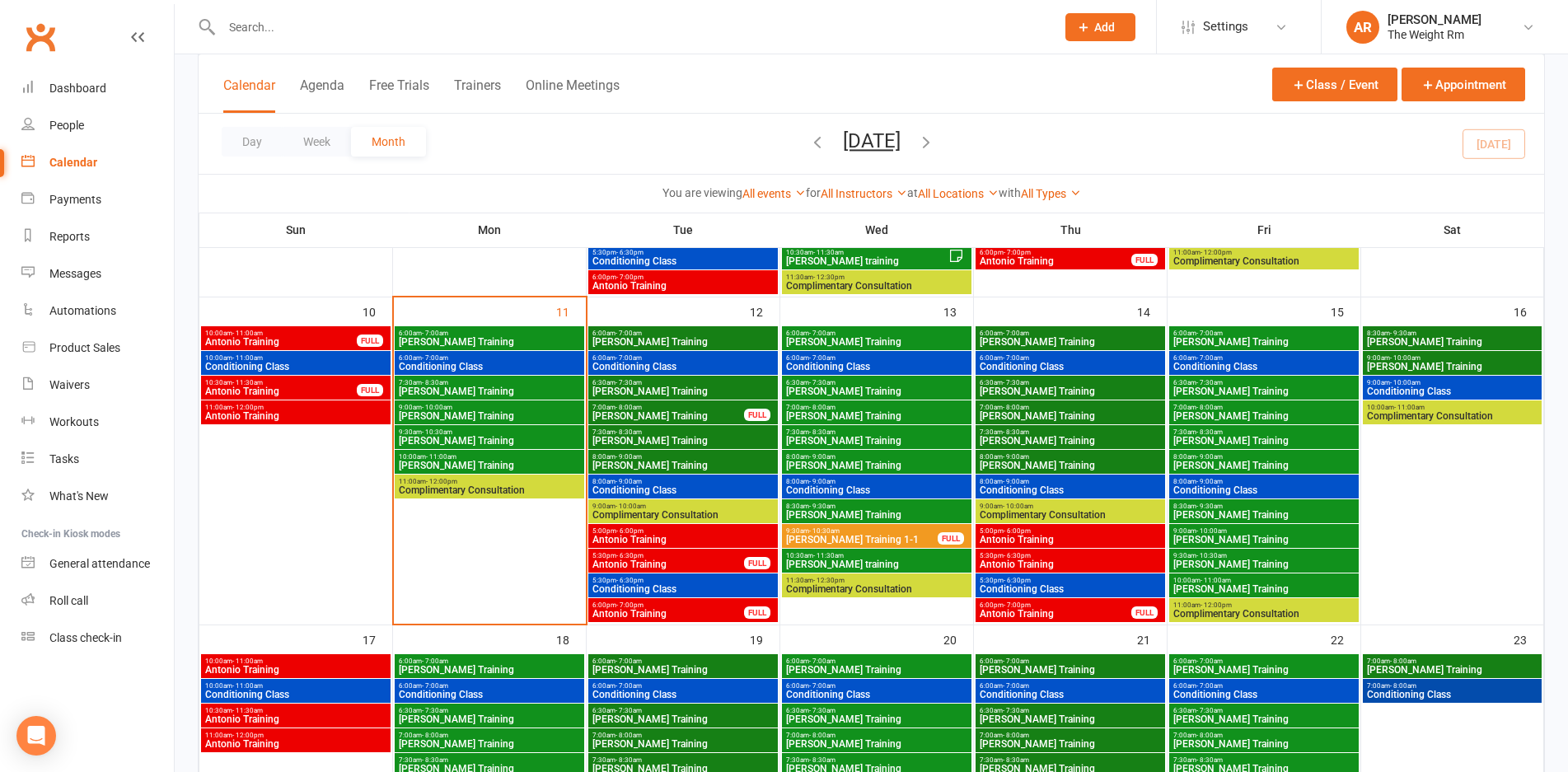
click at [696, 440] on span "[PERSON_NAME] Training" at bounding box center [683, 440] width 183 height 10
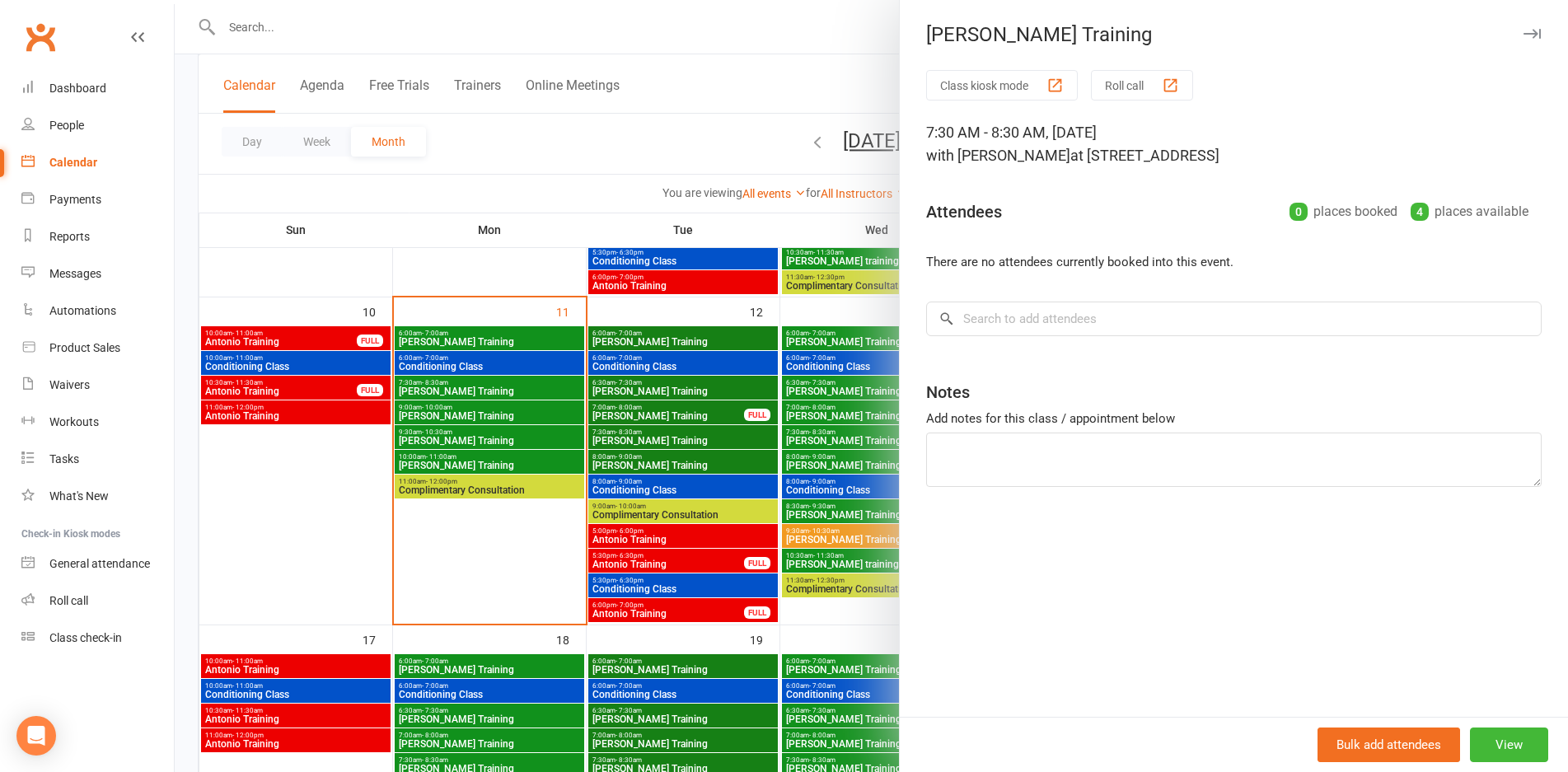
click at [696, 440] on div at bounding box center [871, 386] width 1393 height 772
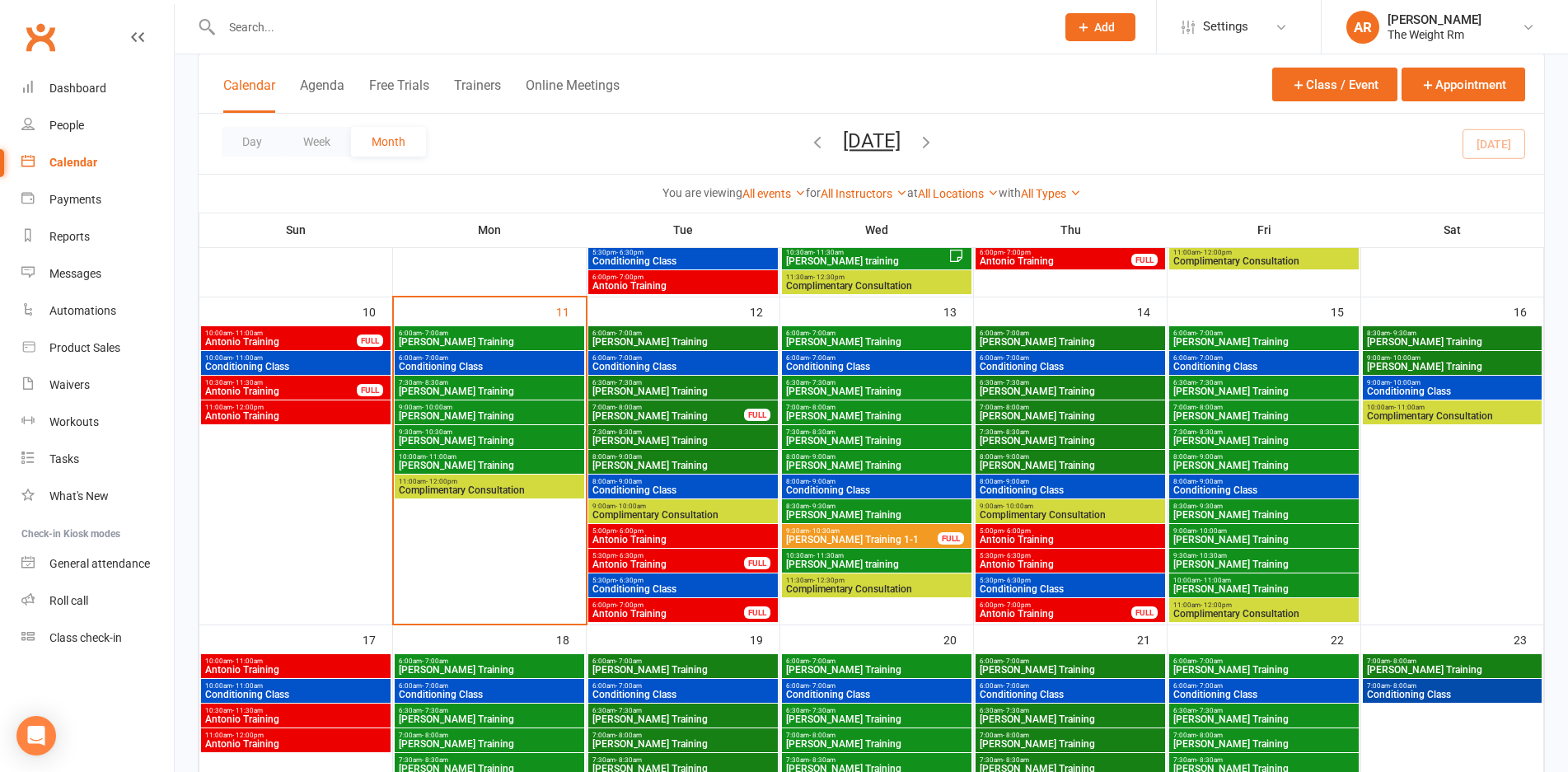
click at [698, 462] on span "[PERSON_NAME] Training" at bounding box center [683, 465] width 183 height 10
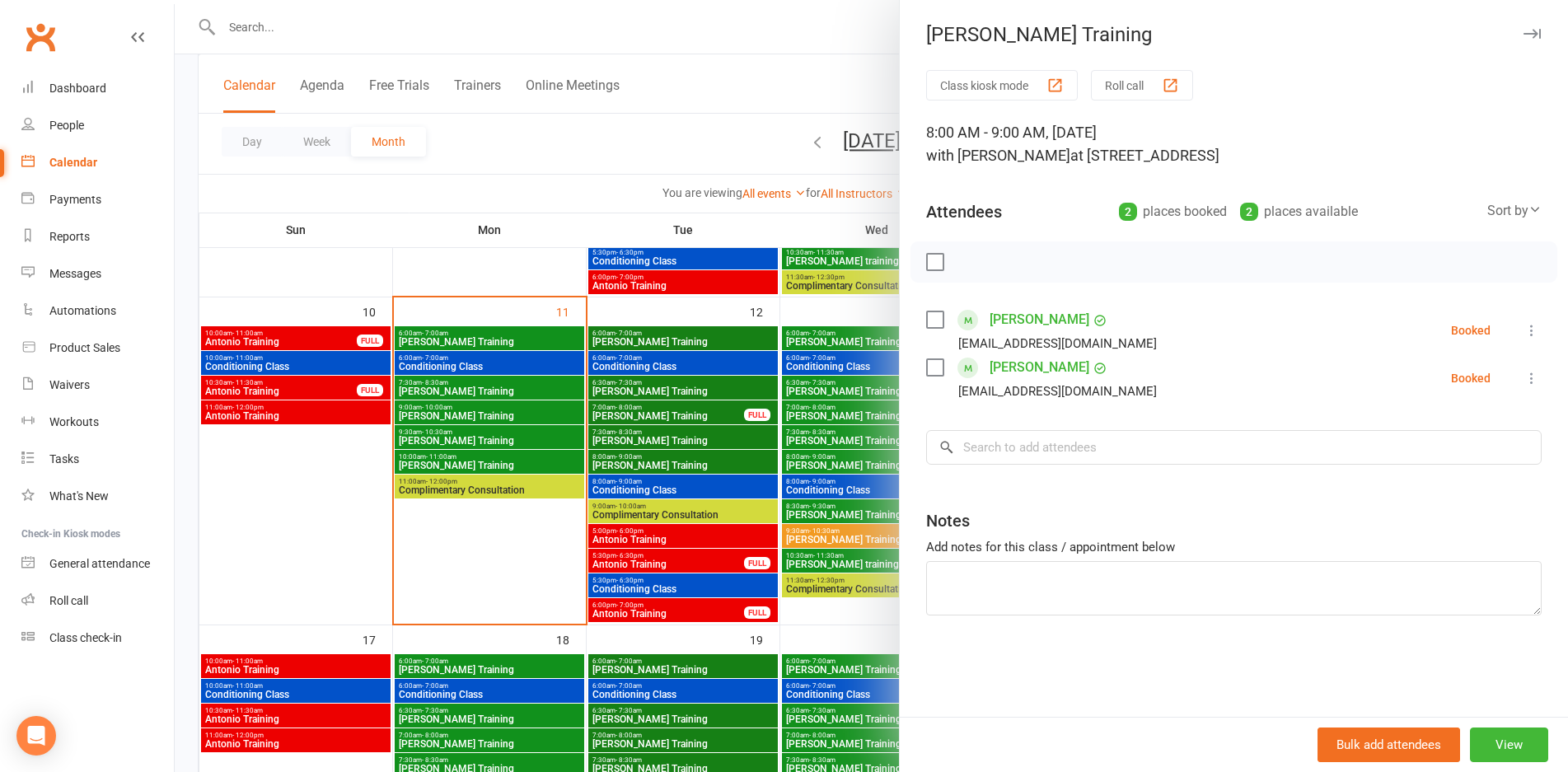
click at [698, 462] on div at bounding box center [871, 386] width 1393 height 772
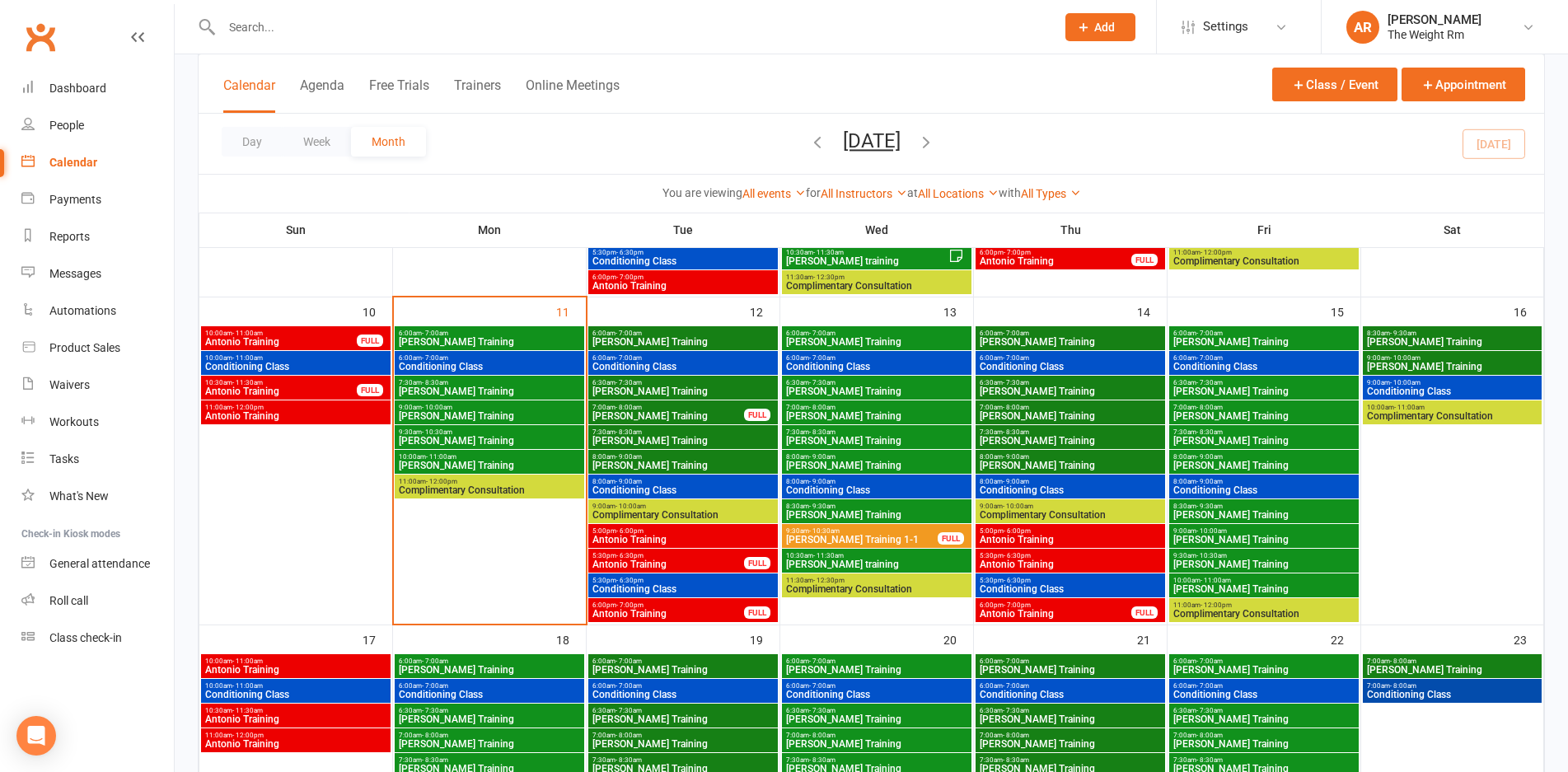
click at [1017, 563] on span "Antonio Training" at bounding box center [1070, 564] width 183 height 10
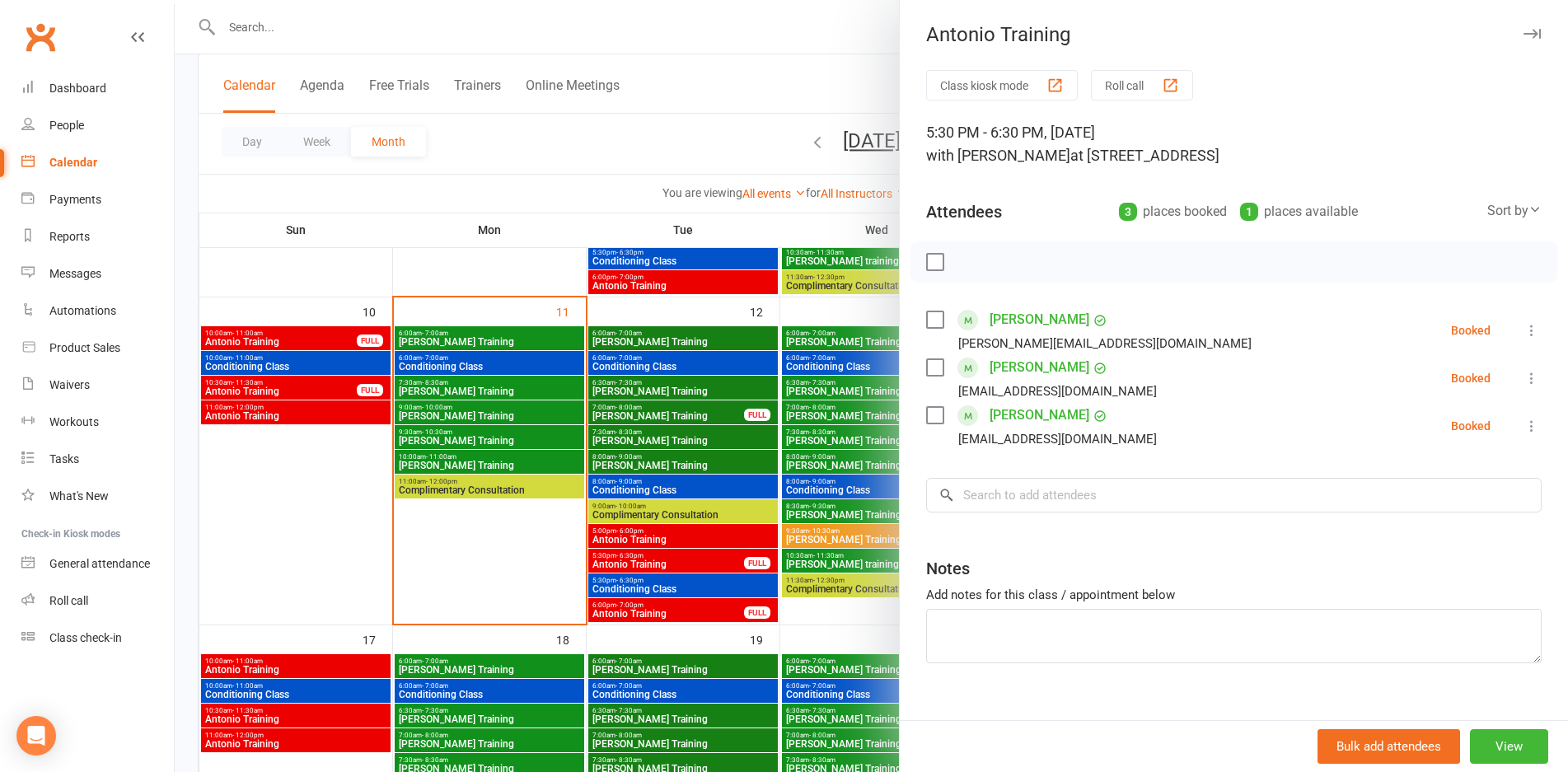
click at [731, 499] on div at bounding box center [871, 386] width 1393 height 772
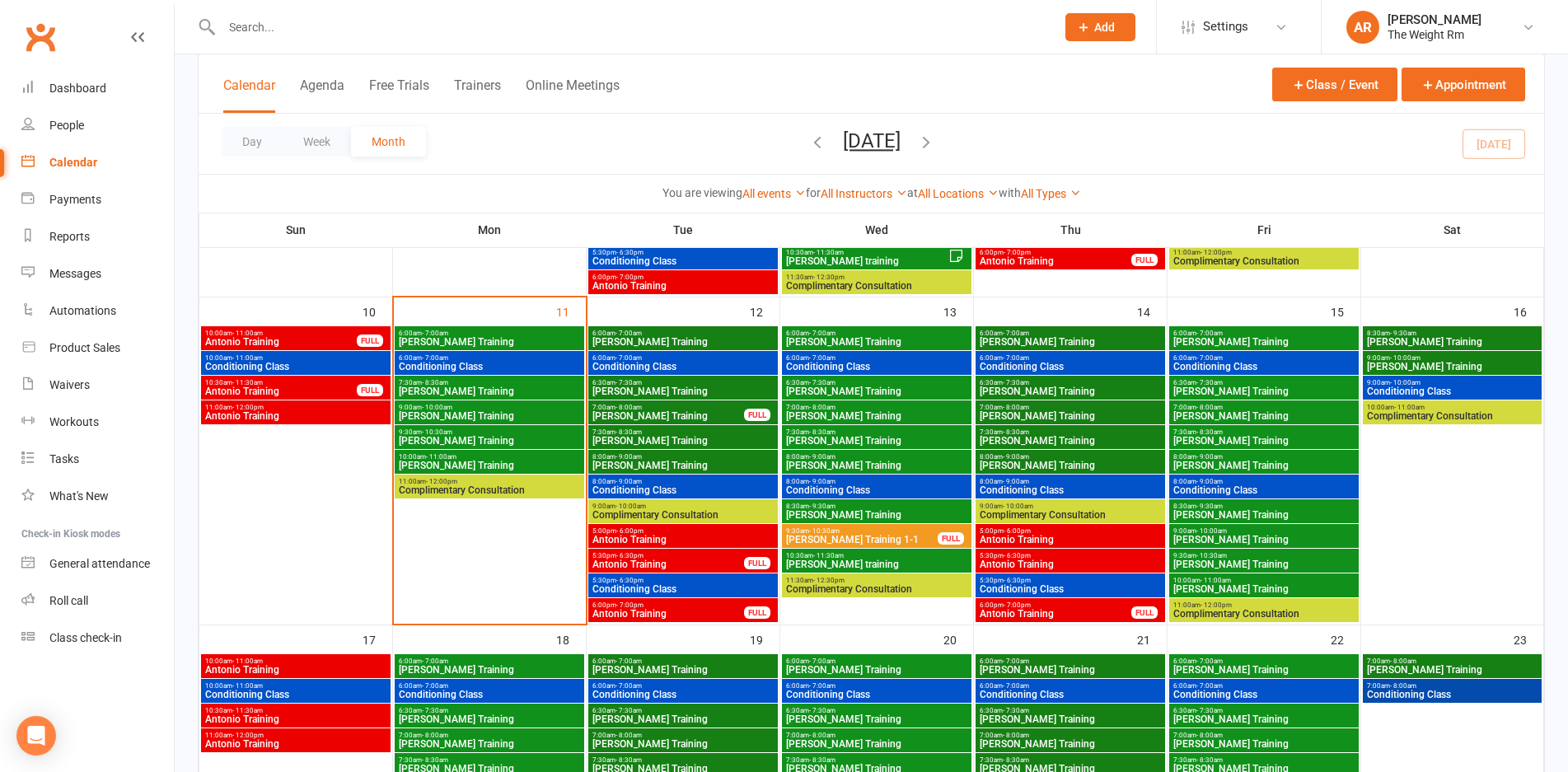
click at [1031, 546] on div "5:00pm - 6:00pm Antonio Training" at bounding box center [1071, 536] width 189 height 24
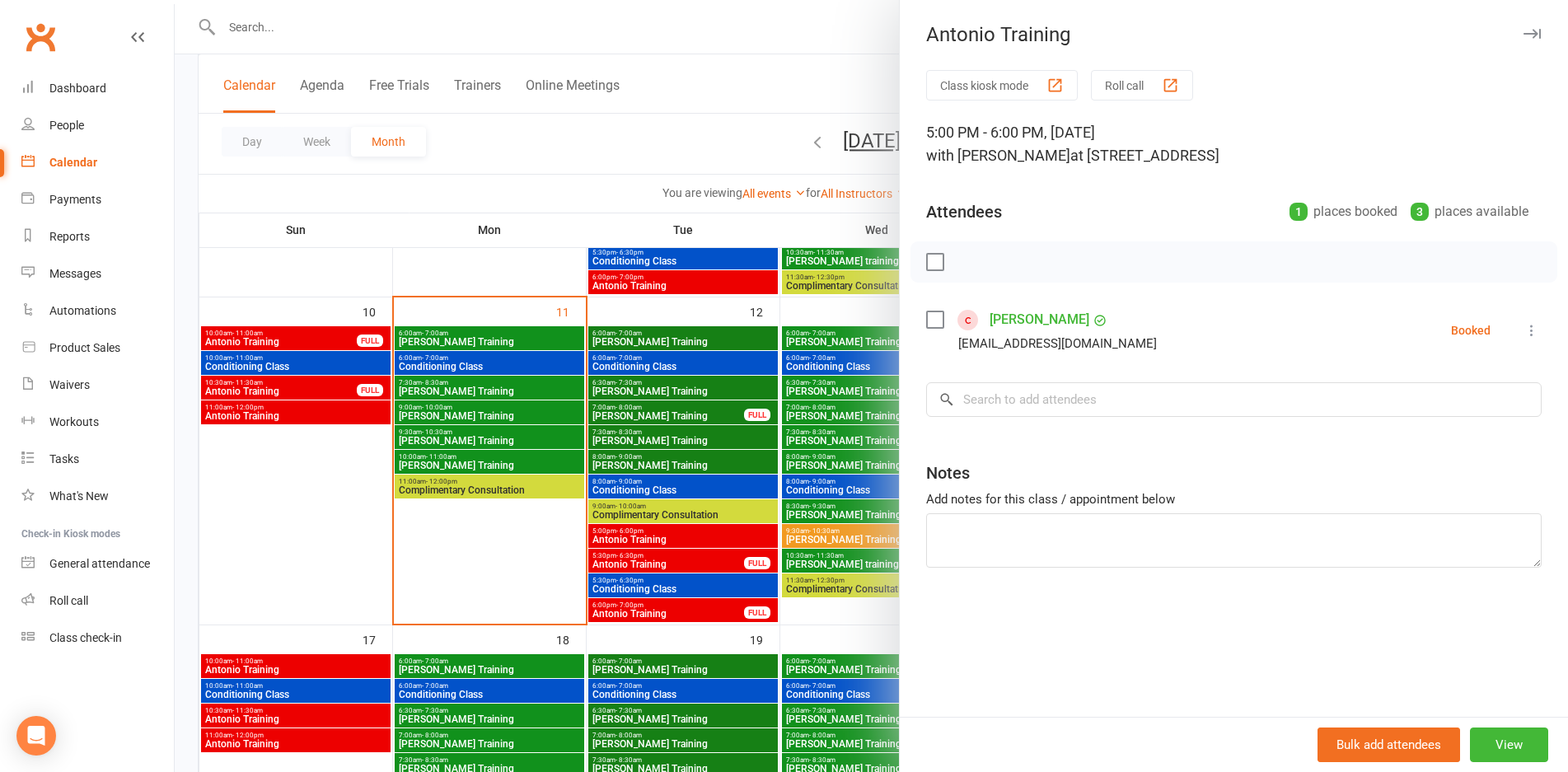
click at [656, 479] on div at bounding box center [871, 386] width 1393 height 772
